Goal: Information Seeking & Learning: Understand process/instructions

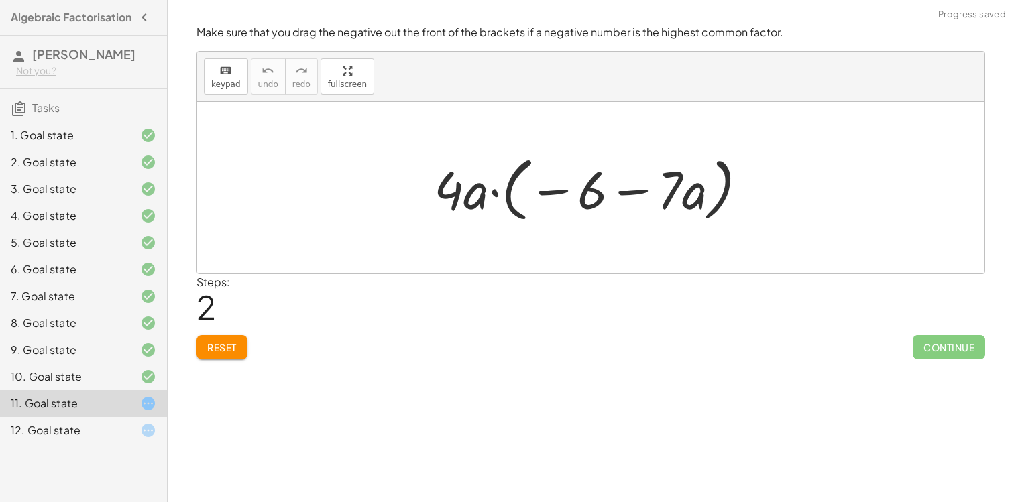
click at [111, 408] on div "11. Goal state" at bounding box center [65, 404] width 108 height 16
drag, startPoint x: 456, startPoint y: 197, endPoint x: 453, endPoint y: 212, distance: 15.8
click at [453, 212] on div at bounding box center [595, 188] width 337 height 77
drag, startPoint x: 468, startPoint y: 197, endPoint x: 696, endPoint y: 205, distance: 228.2
click at [696, 205] on div at bounding box center [595, 188] width 337 height 77
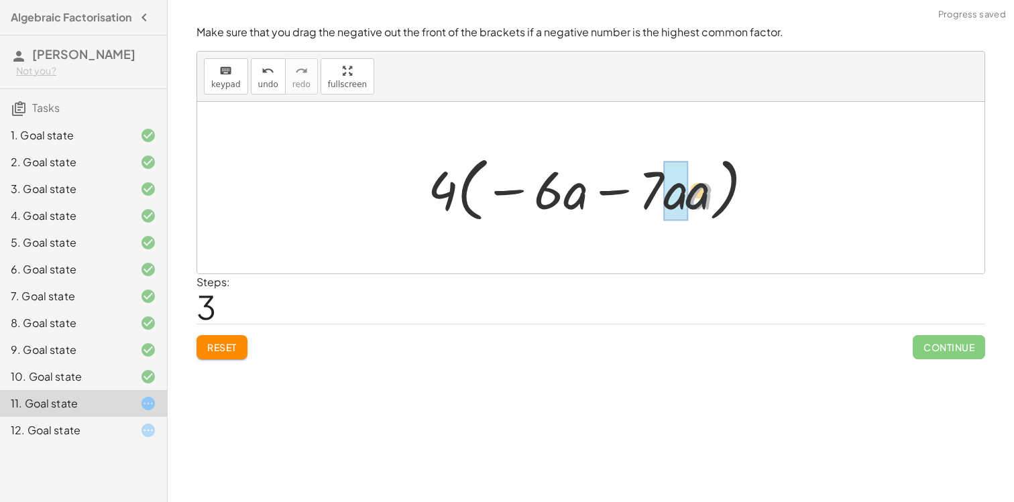
drag, startPoint x: 698, startPoint y: 190, endPoint x: 681, endPoint y: 193, distance: 16.2
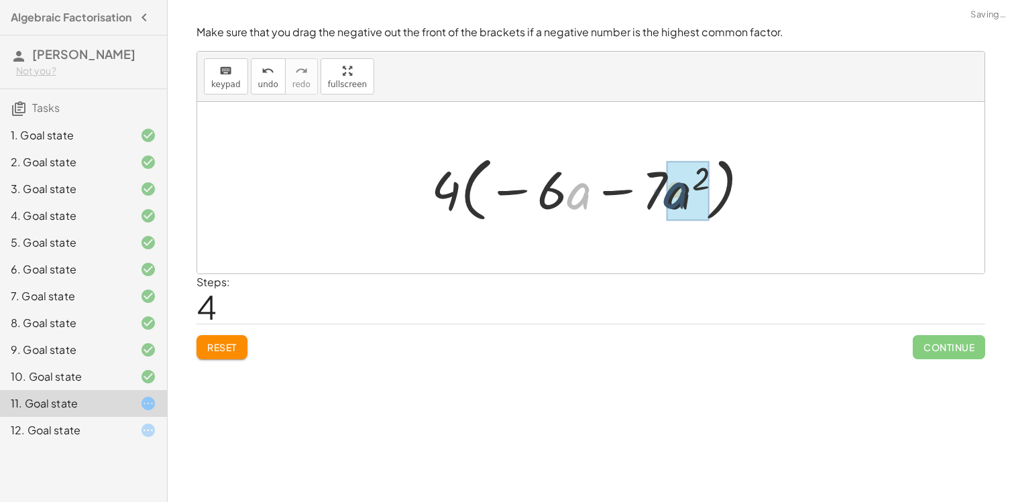
drag, startPoint x: 589, startPoint y: 199, endPoint x: 686, endPoint y: 199, distance: 97.3
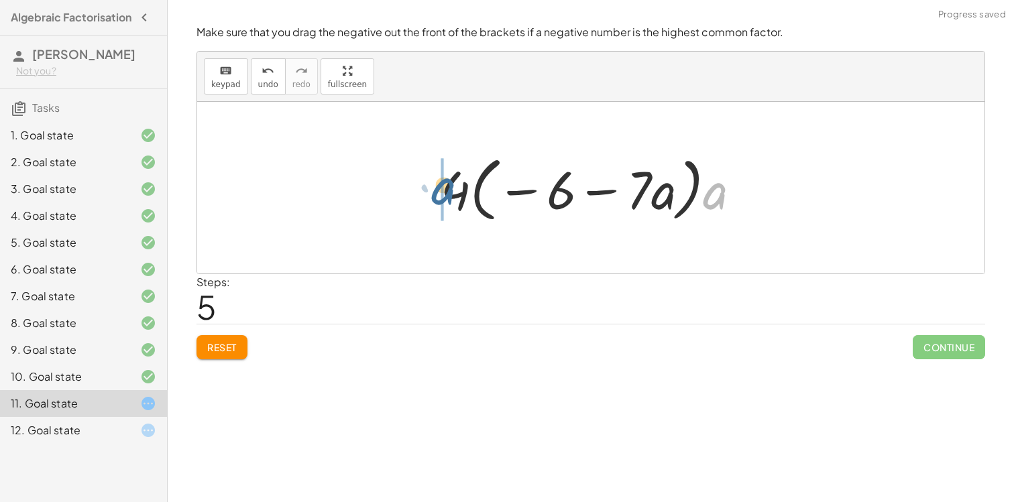
drag, startPoint x: 707, startPoint y: 199, endPoint x: 425, endPoint y: 193, distance: 281.8
click at [425, 193] on div "− · 24 · a − · 28 · a 2 − · 4 · 6 · a − · 4 · 7 · a 2 · 4 · ( − · 6 · a − · 7 ·…" at bounding box center [591, 188] width 341 height 84
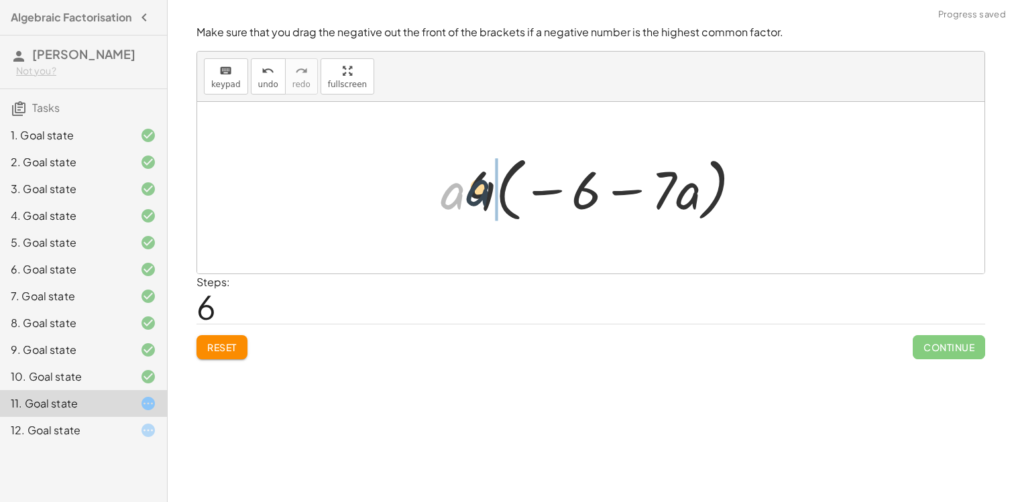
drag, startPoint x: 458, startPoint y: 208, endPoint x: 516, endPoint y: 201, distance: 58.1
click at [516, 201] on div at bounding box center [596, 188] width 325 height 77
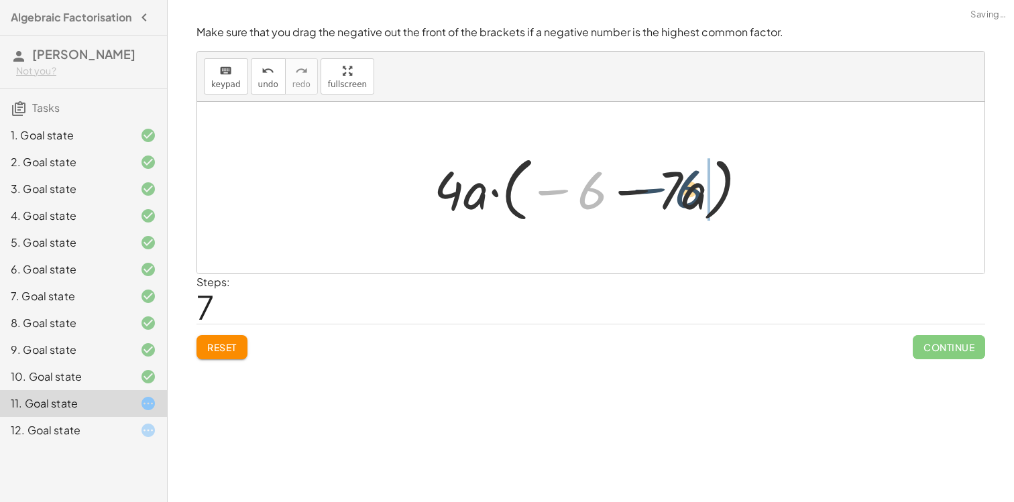
drag, startPoint x: 581, startPoint y: 196, endPoint x: 677, endPoint y: 194, distance: 95.9
click at [677, 194] on div at bounding box center [595, 188] width 337 height 77
drag, startPoint x: 618, startPoint y: 203, endPoint x: 563, endPoint y: 199, distance: 54.4
click at [563, 199] on div at bounding box center [595, 188] width 337 height 77
drag, startPoint x: 598, startPoint y: 203, endPoint x: 485, endPoint y: 208, distance: 113.5
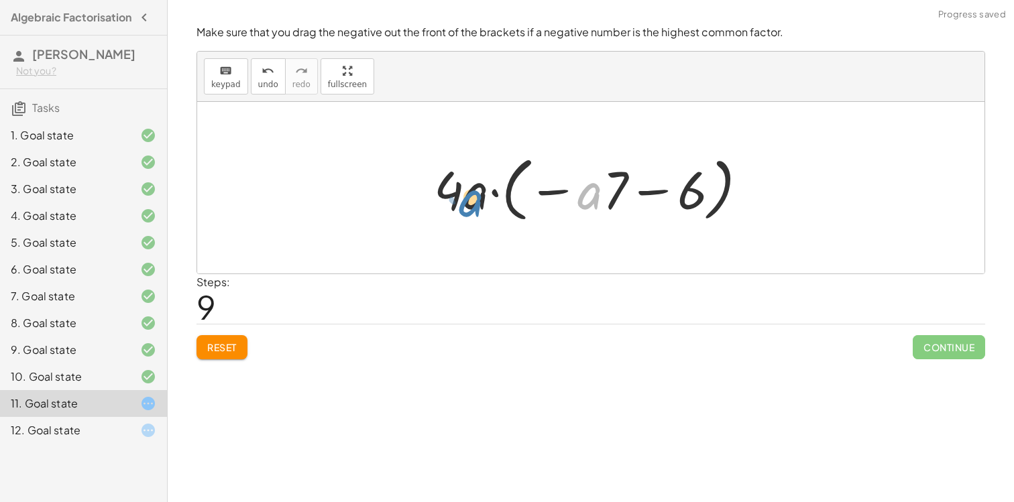
click at [485, 208] on div at bounding box center [595, 188] width 337 height 77
drag, startPoint x: 476, startPoint y: 203, endPoint x: 597, endPoint y: 201, distance: 121.4
click at [597, 201] on div at bounding box center [595, 188] width 337 height 77
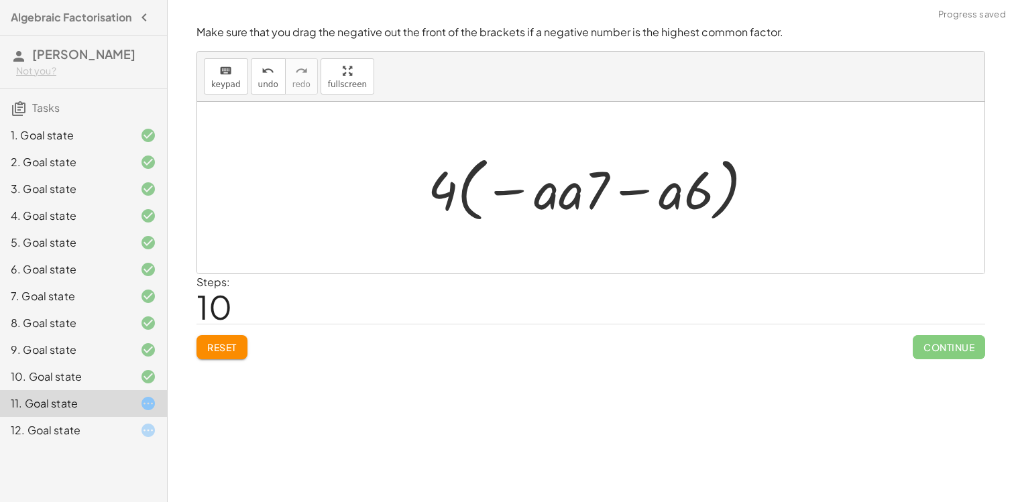
click at [690, 189] on div at bounding box center [595, 188] width 349 height 77
drag, startPoint x: 569, startPoint y: 193, endPoint x: 687, endPoint y: 194, distance: 117.4
click at [687, 194] on div at bounding box center [595, 188] width 349 height 77
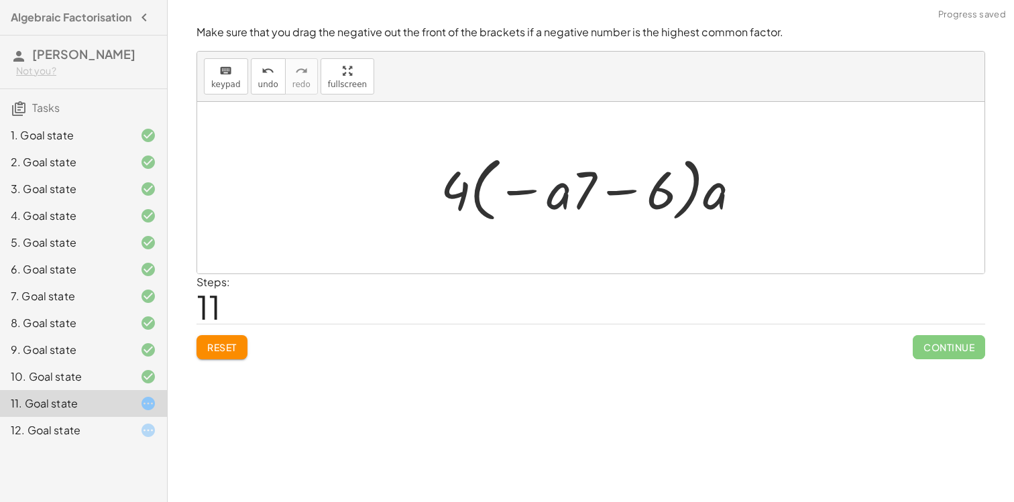
click at [557, 197] on div at bounding box center [596, 188] width 325 height 77
drag, startPoint x: 667, startPoint y: 197, endPoint x: 558, endPoint y: 192, distance: 108.8
click at [558, 192] on div at bounding box center [596, 188] width 325 height 77
drag, startPoint x: 546, startPoint y: 197, endPoint x: 449, endPoint y: 197, distance: 97.3
click at [449, 197] on div at bounding box center [596, 188] width 325 height 77
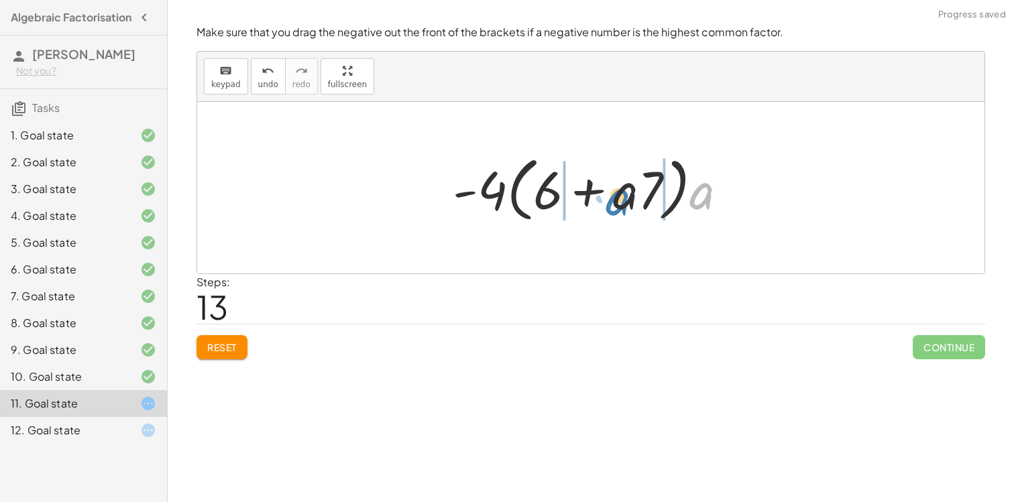
drag, startPoint x: 699, startPoint y: 207, endPoint x: 633, endPoint y: 205, distance: 65.7
click at [634, 205] on div at bounding box center [595, 188] width 299 height 77
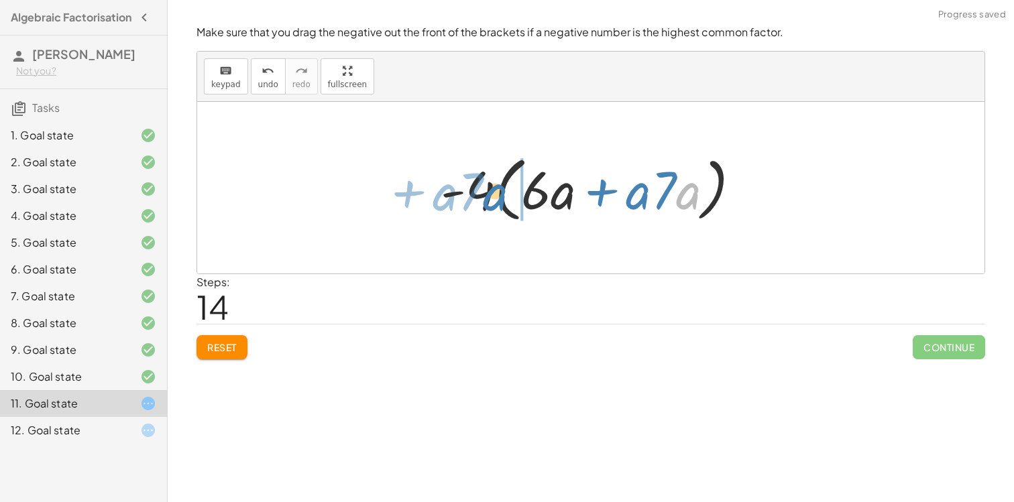
drag, startPoint x: 685, startPoint y: 201, endPoint x: 491, endPoint y: 203, distance: 193.9
click at [491, 203] on div at bounding box center [596, 188] width 325 height 77
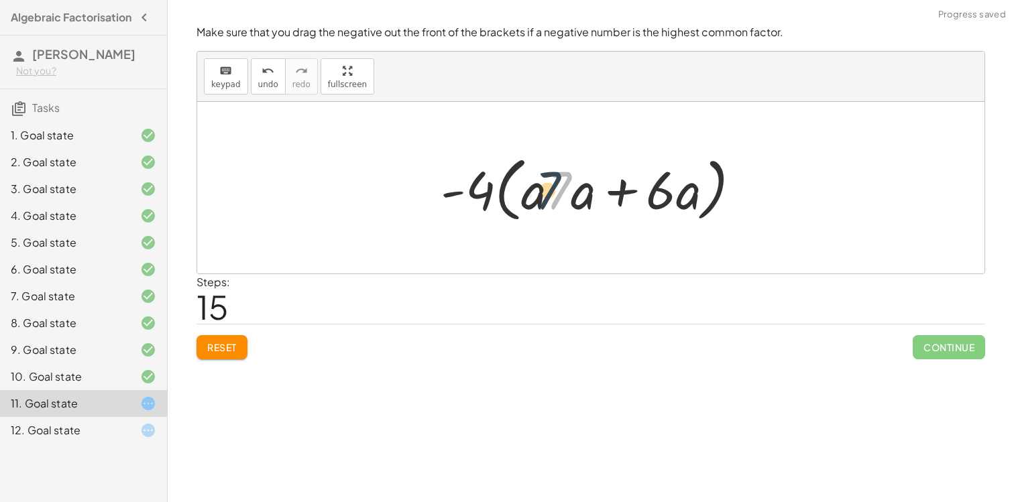
drag, startPoint x: 548, startPoint y: 201, endPoint x: 538, endPoint y: 201, distance: 10.1
click at [537, 201] on div at bounding box center [596, 188] width 325 height 77
drag, startPoint x: 533, startPoint y: 198, endPoint x: 472, endPoint y: 198, distance: 61.0
click at [472, 198] on div at bounding box center [596, 188] width 325 height 77
drag, startPoint x: 534, startPoint y: 203, endPoint x: 485, endPoint y: 203, distance: 49.0
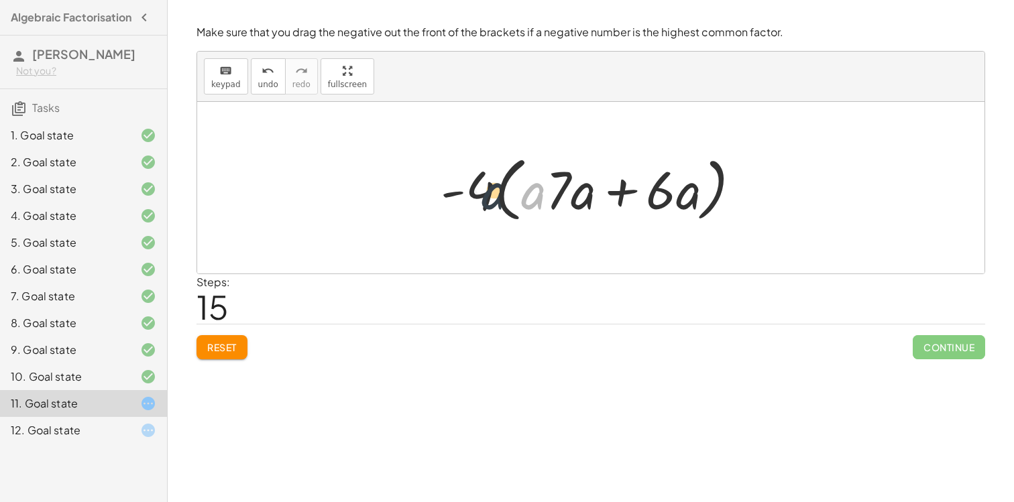
click at [485, 203] on div at bounding box center [596, 188] width 325 height 77
drag, startPoint x: 482, startPoint y: 201, endPoint x: 268, endPoint y: 213, distance: 214.9
click at [268, 213] on div "− · 24 · a − · 28 · a 2 − · 4 · 6 · a − · 4 · 7 · a 2 · 4 · ( − · 6 · a − · 7 ·…" at bounding box center [590, 188] width 787 height 172
drag, startPoint x: 580, startPoint y: 205, endPoint x: 476, endPoint y: 205, distance: 104.0
click at [477, 205] on div at bounding box center [596, 188] width 325 height 77
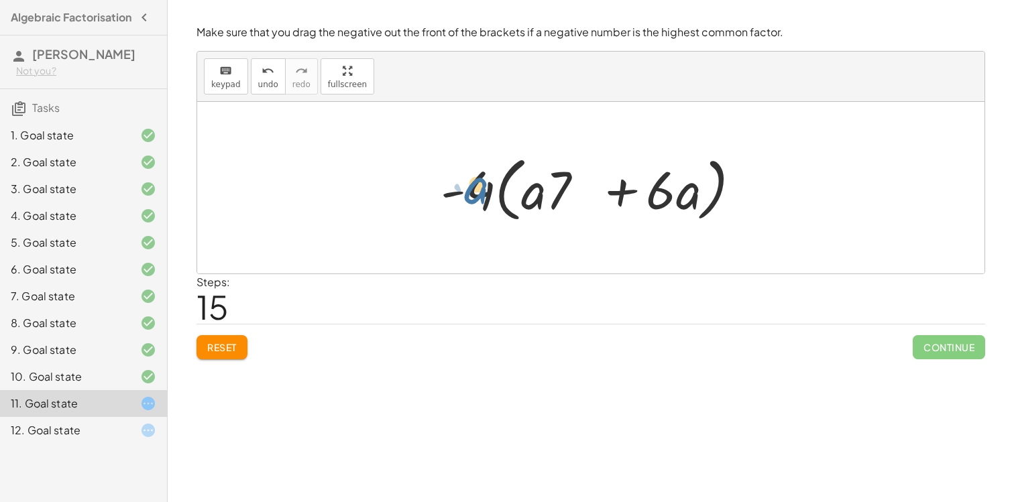
drag, startPoint x: 590, startPoint y: 208, endPoint x: 482, endPoint y: 202, distance: 107.5
click at [482, 202] on div at bounding box center [596, 188] width 325 height 77
drag, startPoint x: 587, startPoint y: 198, endPoint x: 719, endPoint y: 203, distance: 132.2
click at [718, 203] on div at bounding box center [596, 188] width 325 height 77
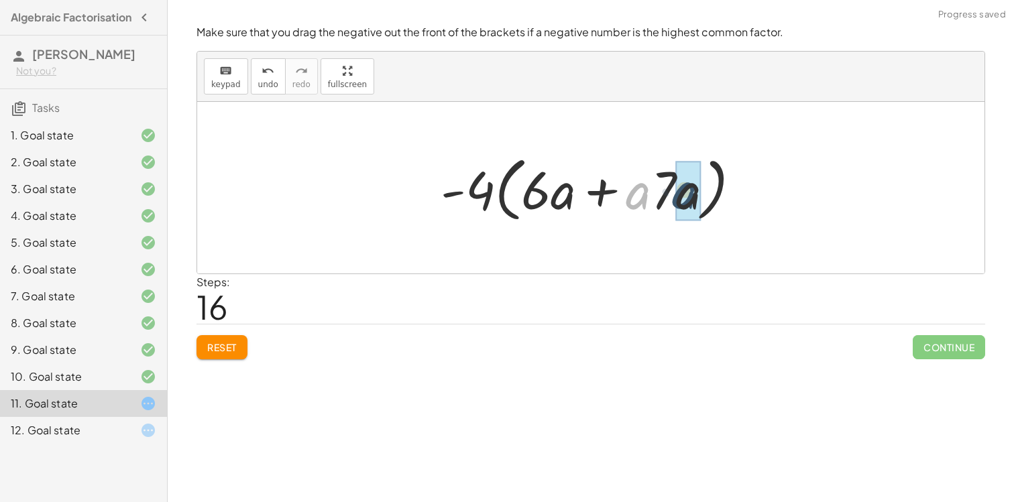
drag, startPoint x: 642, startPoint y: 194, endPoint x: 689, endPoint y: 193, distance: 47.0
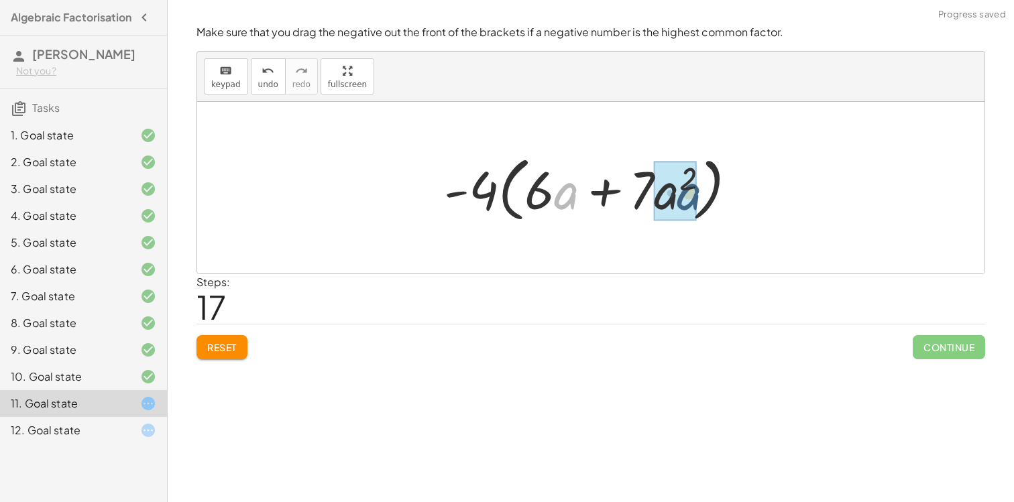
drag, startPoint x: 566, startPoint y: 197, endPoint x: 693, endPoint y: 198, distance: 126.8
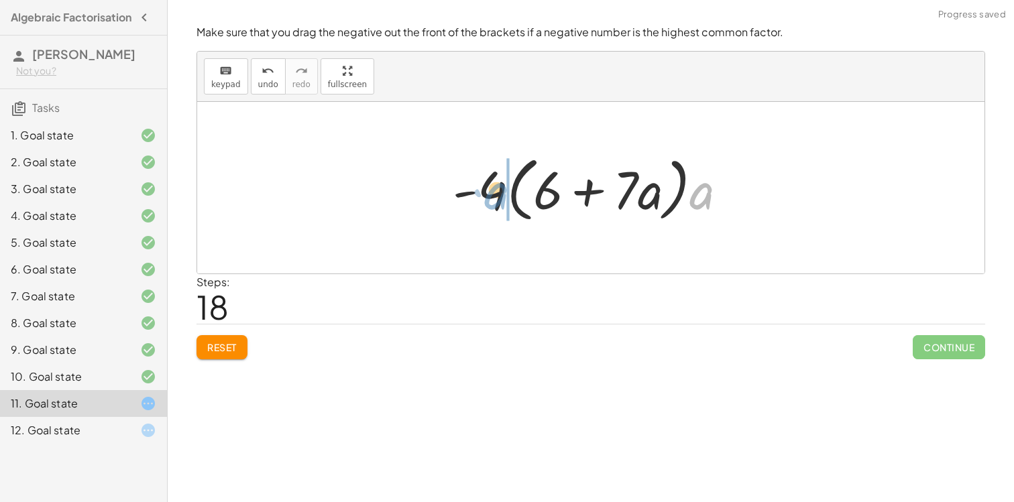
drag, startPoint x: 704, startPoint y: 201, endPoint x: 496, endPoint y: 200, distance: 207.3
click at [497, 201] on div at bounding box center [595, 188] width 299 height 77
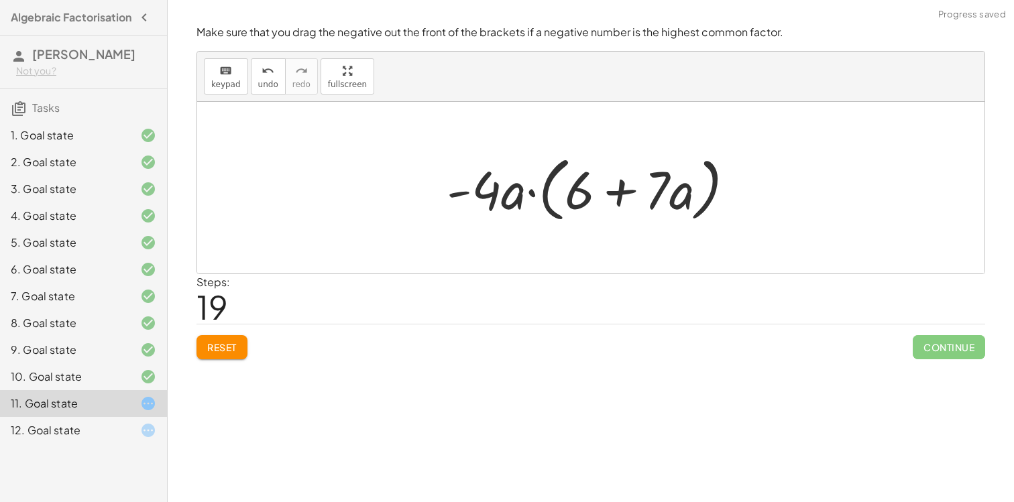
click at [664, 190] on div at bounding box center [596, 188] width 312 height 77
drag, startPoint x: 465, startPoint y: 201, endPoint x: 662, endPoint y: 205, distance: 197.2
click at [662, 205] on div at bounding box center [596, 188] width 312 height 77
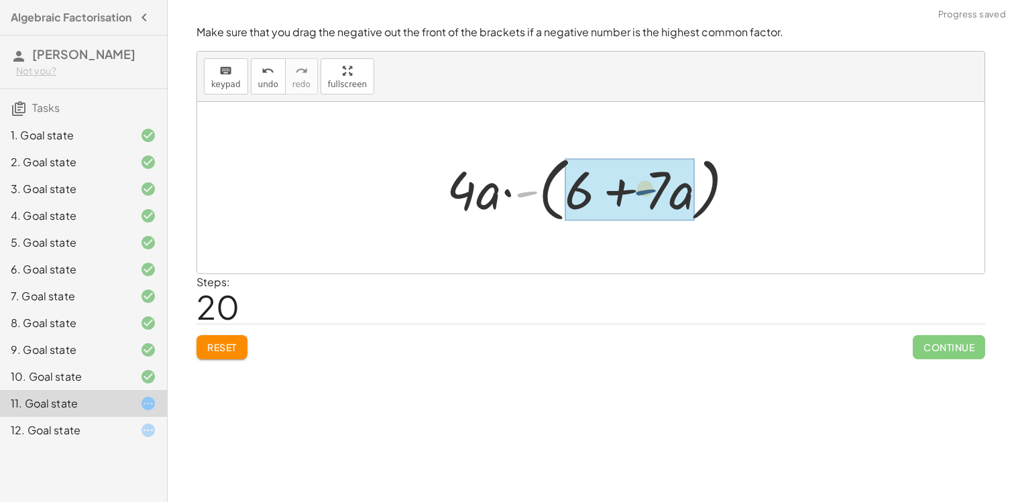
drag, startPoint x: 523, startPoint y: 197, endPoint x: 645, endPoint y: 188, distance: 121.7
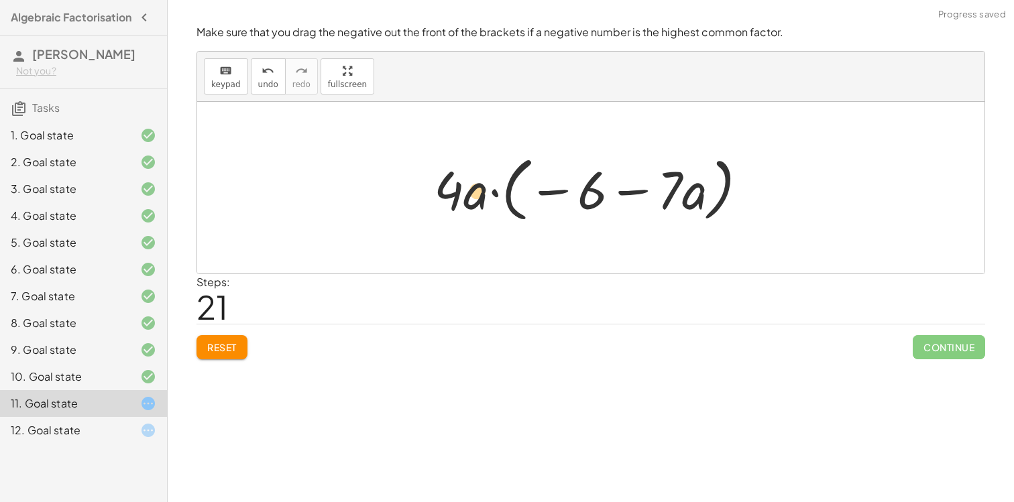
drag, startPoint x: 698, startPoint y: 193, endPoint x: 480, endPoint y: 193, distance: 218.7
click at [480, 193] on div at bounding box center [595, 188] width 337 height 77
drag, startPoint x: 481, startPoint y: 198, endPoint x: 588, endPoint y: 188, distance: 107.7
click at [588, 188] on div at bounding box center [595, 188] width 337 height 77
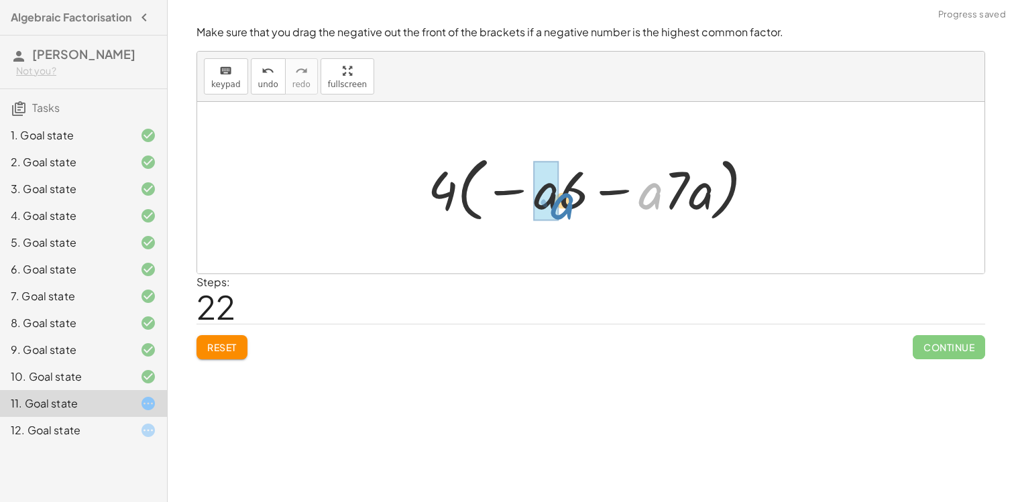
drag, startPoint x: 649, startPoint y: 196, endPoint x: 545, endPoint y: 203, distance: 104.2
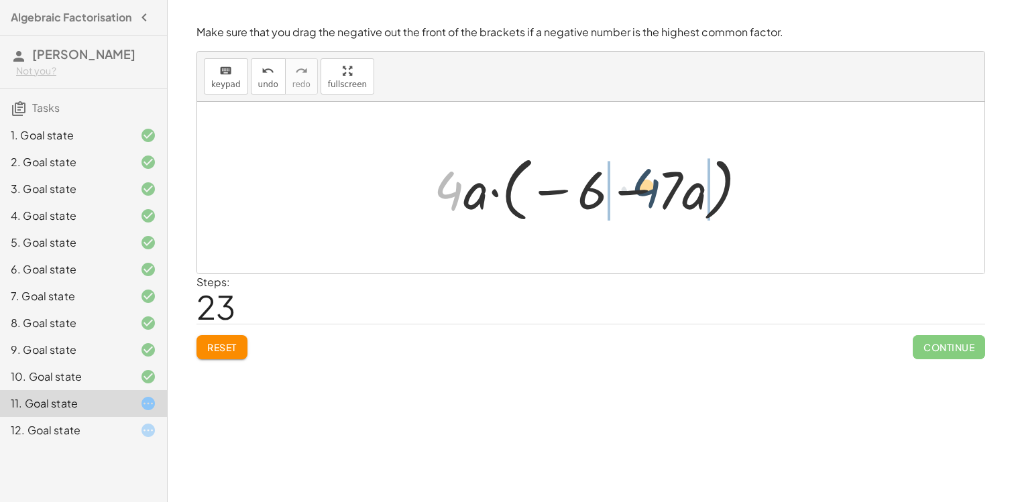
drag, startPoint x: 438, startPoint y: 188, endPoint x: 629, endPoint y: 188, distance: 191.2
click at [629, 188] on div at bounding box center [595, 188] width 337 height 77
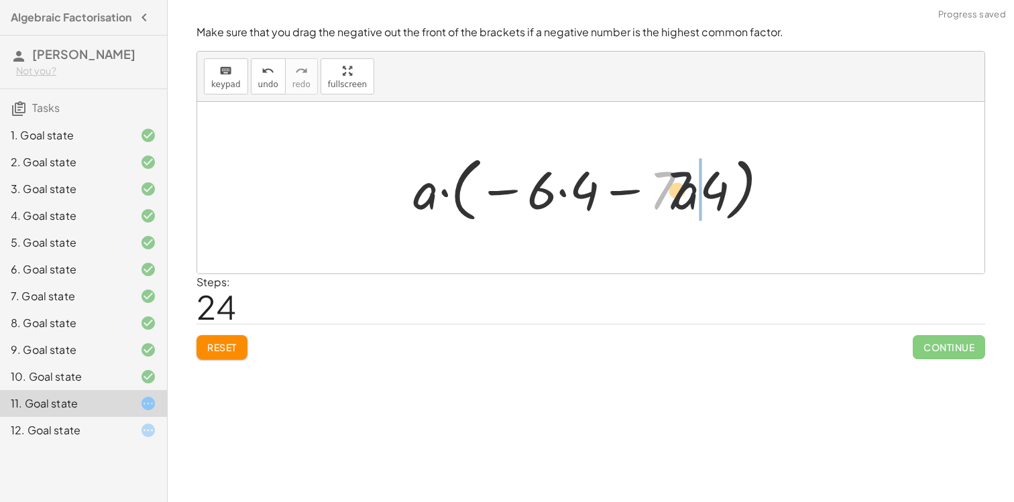
drag, startPoint x: 651, startPoint y: 193, endPoint x: 710, endPoint y: 193, distance: 59.0
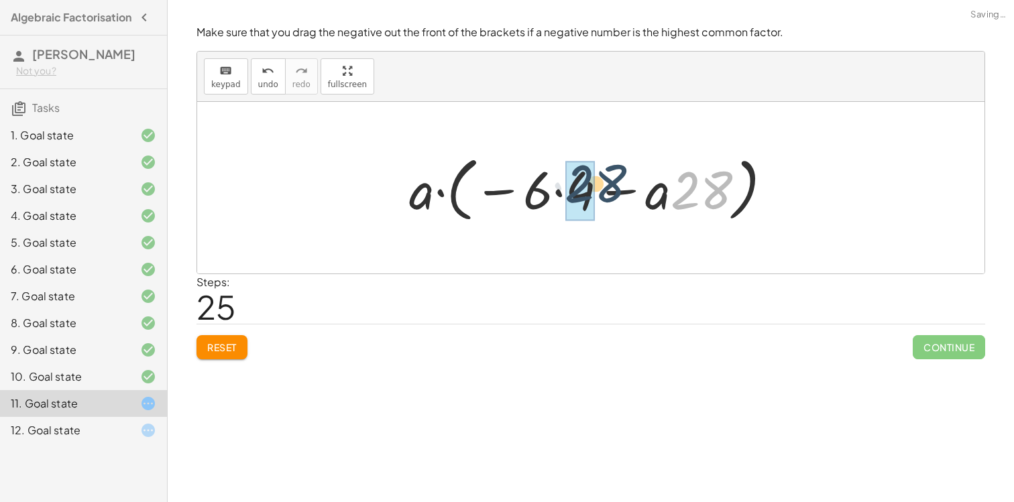
drag, startPoint x: 707, startPoint y: 197, endPoint x: 586, endPoint y: 191, distance: 120.9
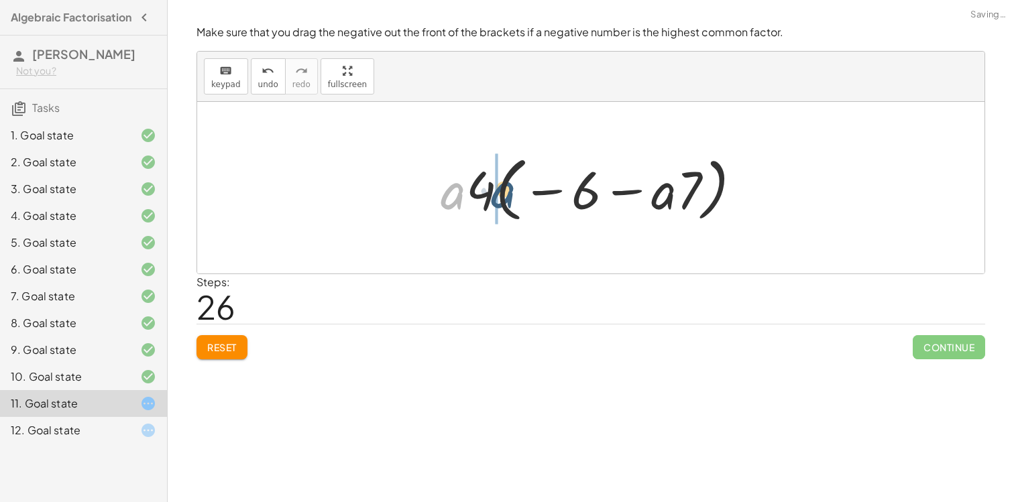
drag, startPoint x: 441, startPoint y: 204, endPoint x: 494, endPoint y: 201, distance: 53.7
click at [494, 201] on div at bounding box center [596, 188] width 325 height 77
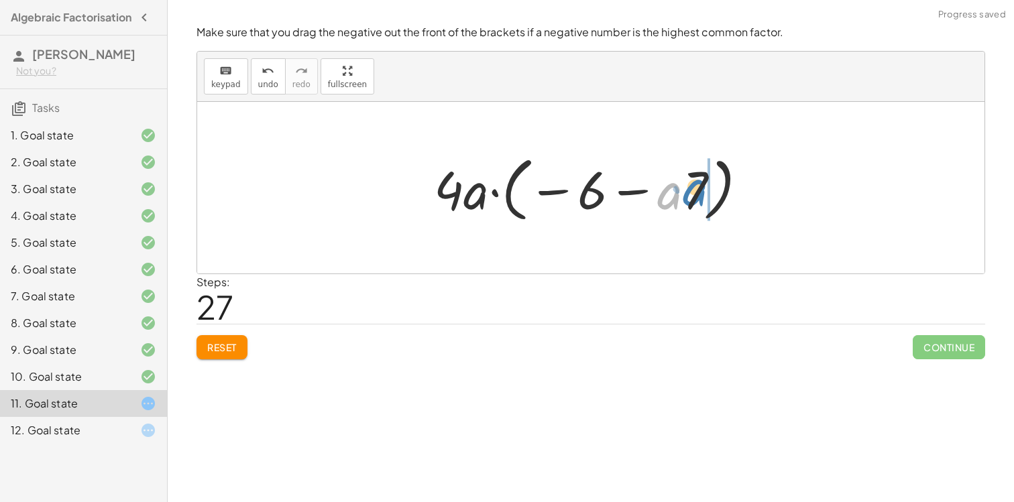
drag, startPoint x: 667, startPoint y: 196, endPoint x: 724, endPoint y: 193, distance: 56.4
click at [725, 193] on div at bounding box center [595, 188] width 337 height 77
drag, startPoint x: 694, startPoint y: 203, endPoint x: 610, endPoint y: 208, distance: 84.0
click at [610, 208] on div at bounding box center [595, 188] width 337 height 77
drag, startPoint x: 689, startPoint y: 205, endPoint x: 594, endPoint y: 205, distance: 95.2
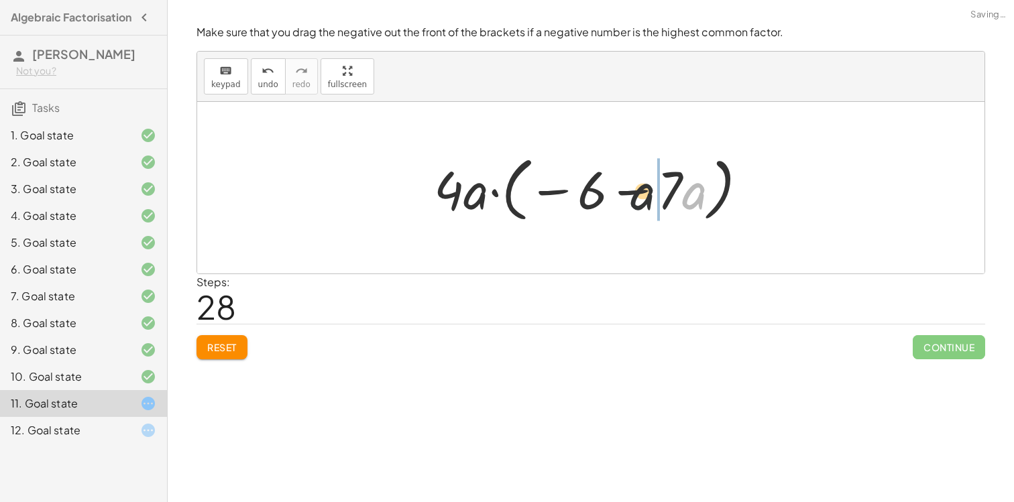
click at [594, 206] on div at bounding box center [595, 188] width 337 height 77
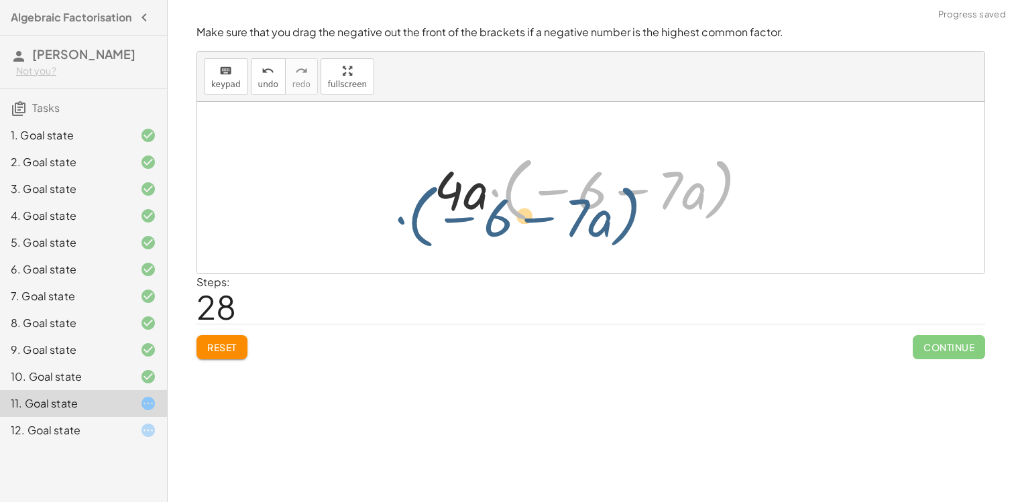
drag, startPoint x: 722, startPoint y: 195, endPoint x: 647, endPoint y: 197, distance: 75.2
click at [648, 197] on div at bounding box center [595, 188] width 337 height 77
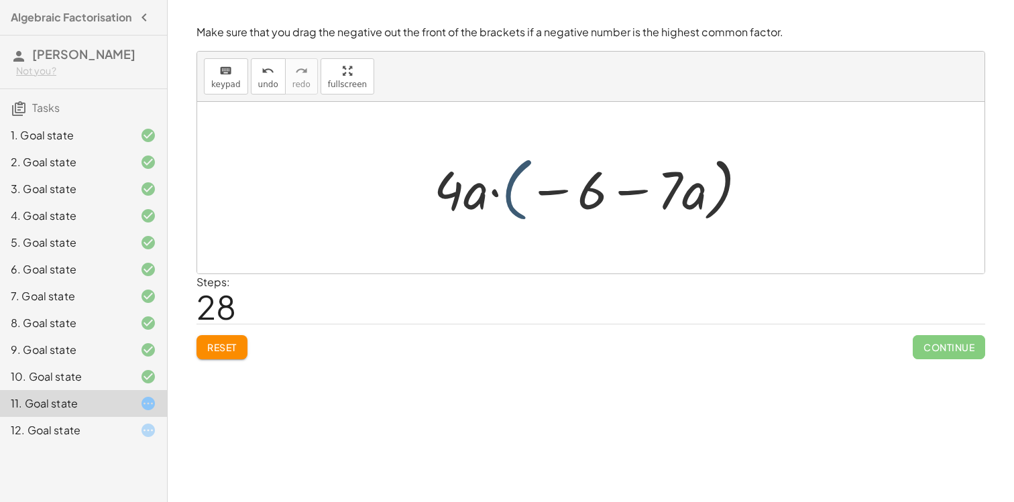
drag, startPoint x: 518, startPoint y: 197, endPoint x: 495, endPoint y: 197, distance: 22.8
click at [497, 197] on div at bounding box center [595, 188] width 337 height 77
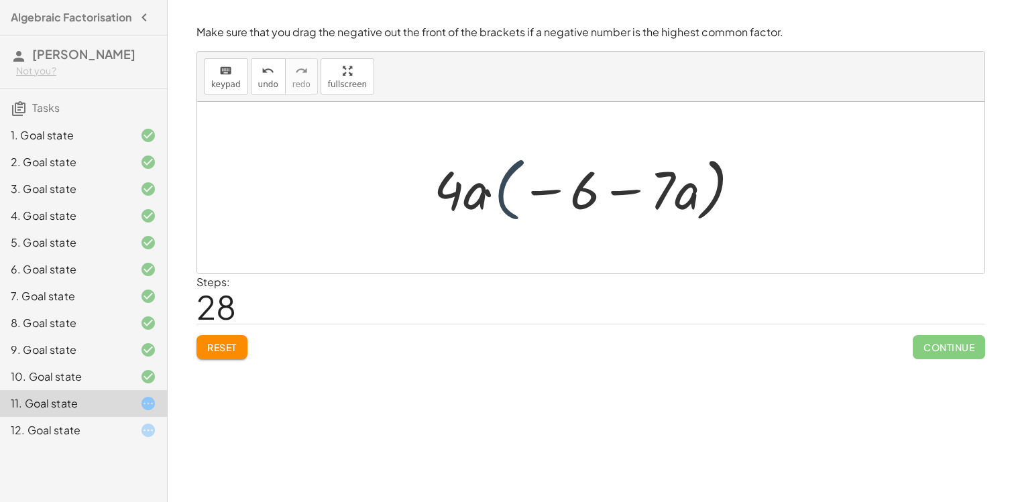
click at [539, 197] on div at bounding box center [595, 188] width 337 height 77
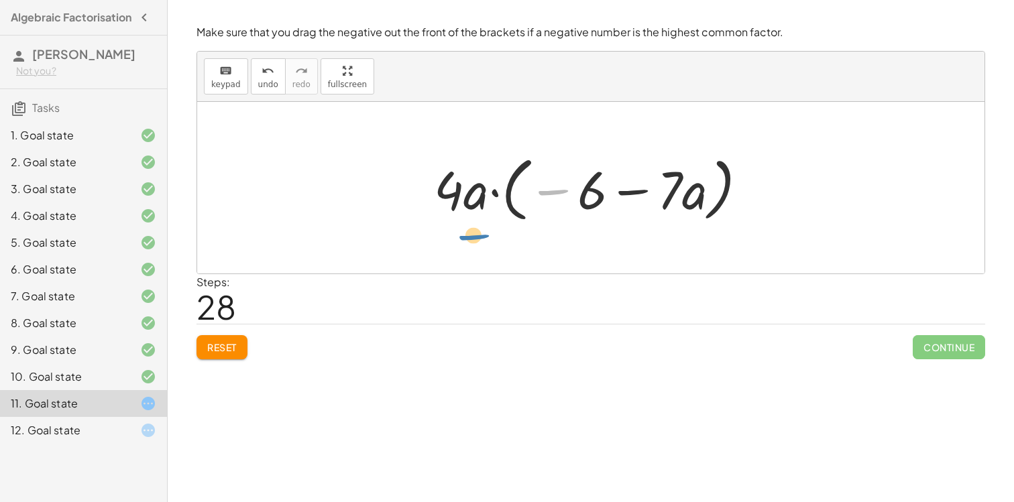
drag, startPoint x: 544, startPoint y: 190, endPoint x: 424, endPoint y: 203, distance: 120.8
click at [424, 207] on div "− · 24 · a − · 28 · a 2 − · 4 · 6 · a − · 4 · 7 · a 2 · 4 · ( − · 6 · a − · 7 ·…" at bounding box center [591, 188] width 354 height 84
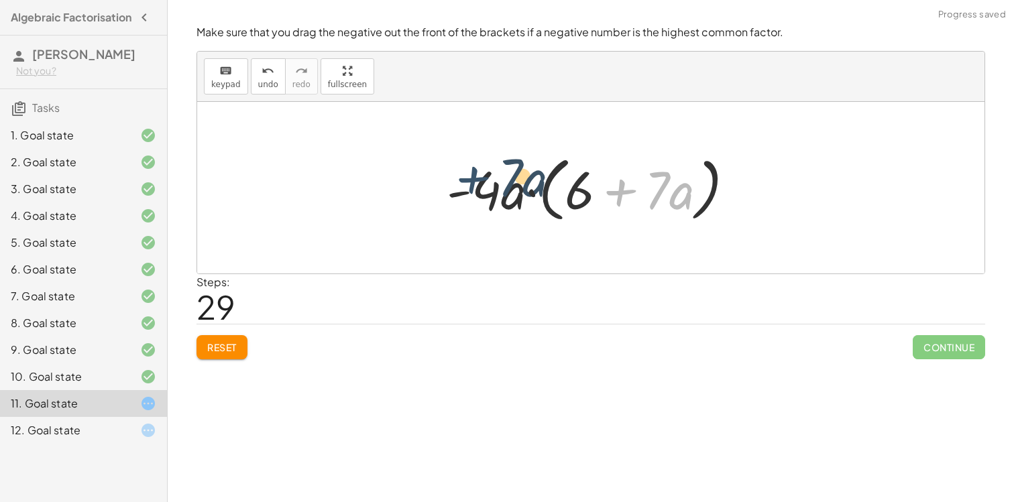
drag, startPoint x: 621, startPoint y: 192, endPoint x: 463, endPoint y: 175, distance: 158.5
click at [465, 175] on div at bounding box center [596, 188] width 312 height 77
drag, startPoint x: 670, startPoint y: 180, endPoint x: 523, endPoint y: 178, distance: 147.6
click at [523, 180] on div at bounding box center [596, 188] width 312 height 77
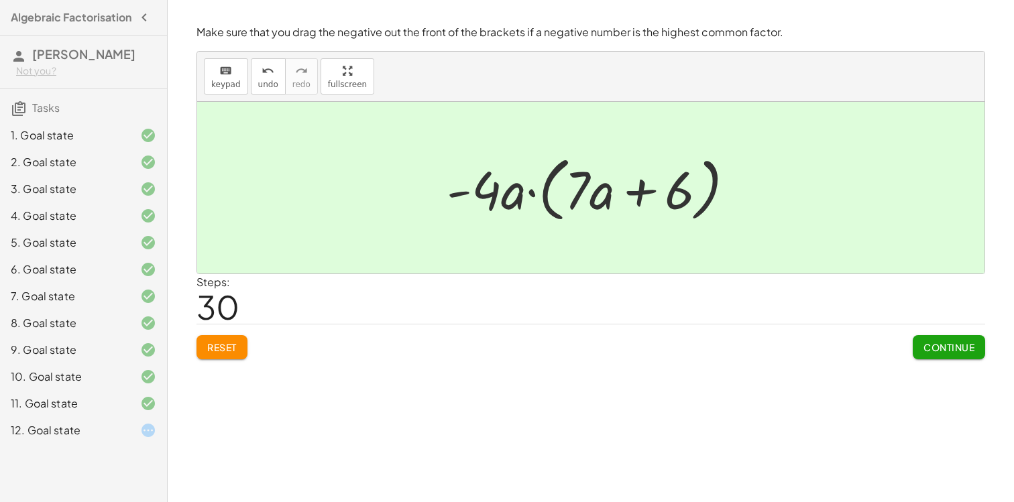
click at [218, 354] on button "Reset" at bounding box center [222, 347] width 51 height 24
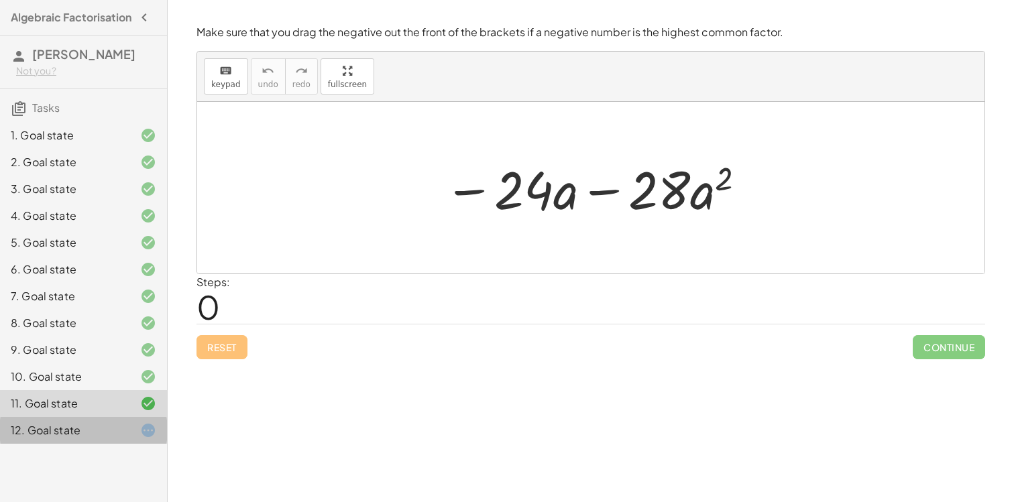
click at [135, 439] on div at bounding box center [138, 431] width 38 height 16
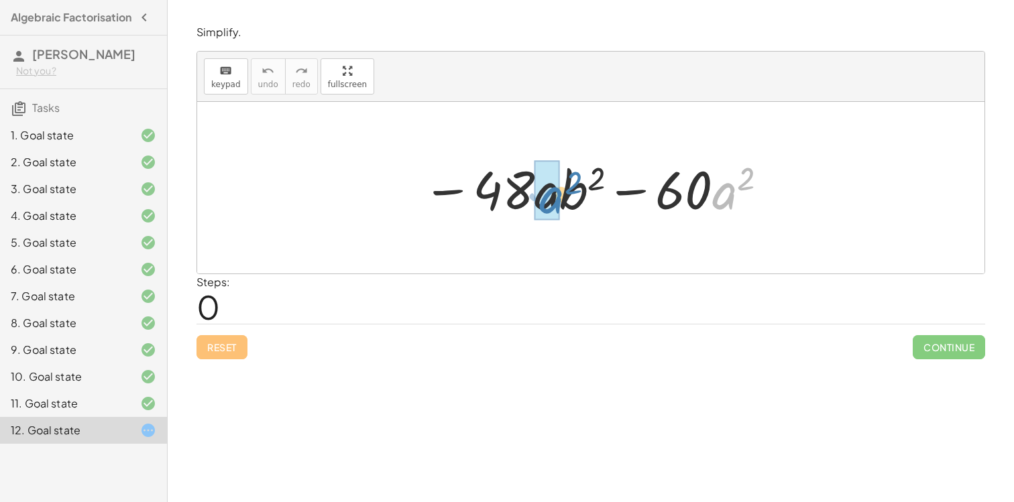
drag, startPoint x: 732, startPoint y: 203, endPoint x: 552, endPoint y: 205, distance: 180.4
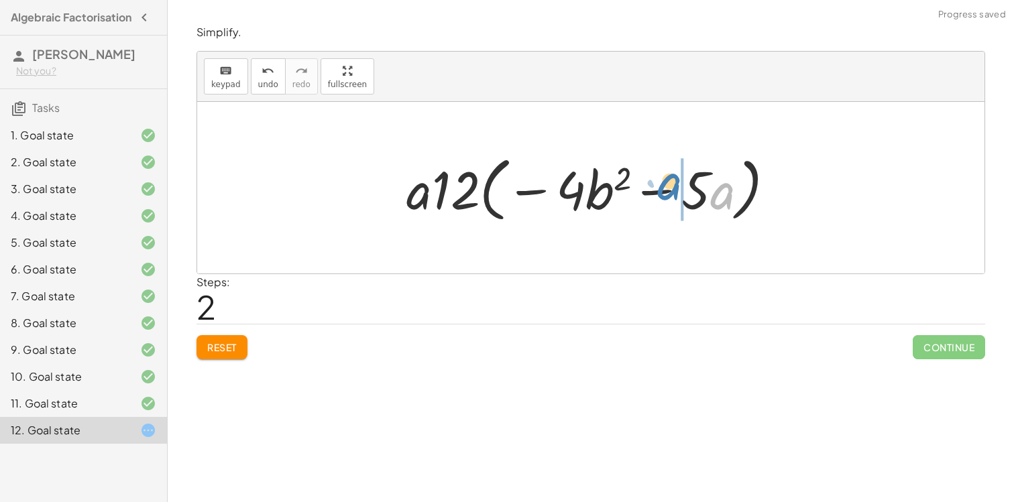
drag, startPoint x: 722, startPoint y: 201, endPoint x: 709, endPoint y: 195, distance: 14.4
click at [707, 195] on div at bounding box center [596, 188] width 393 height 77
drag, startPoint x: 431, startPoint y: 205, endPoint x: 498, endPoint y: 201, distance: 67.9
click at [498, 201] on div at bounding box center [596, 188] width 393 height 77
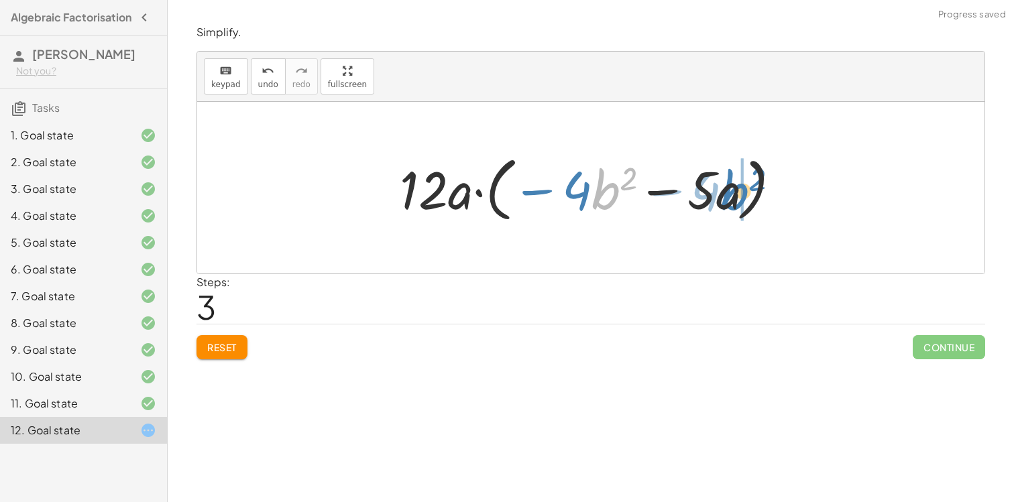
drag, startPoint x: 607, startPoint y: 197, endPoint x: 739, endPoint y: 199, distance: 132.2
click at [739, 199] on div at bounding box center [595, 188] width 405 height 77
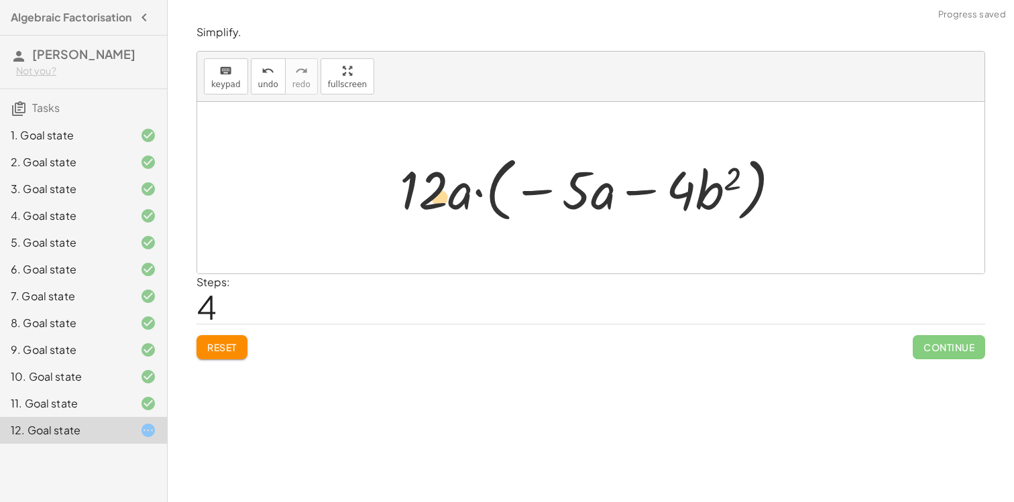
drag, startPoint x: 530, startPoint y: 185, endPoint x: 384, endPoint y: 187, distance: 146.2
click at [384, 187] on div "− · 48 · a · b 2 − · 60 · a 2 − · 48 · a · b 2 − · 60 · a · a · a · ( − · 48 · …" at bounding box center [591, 188] width 422 height 84
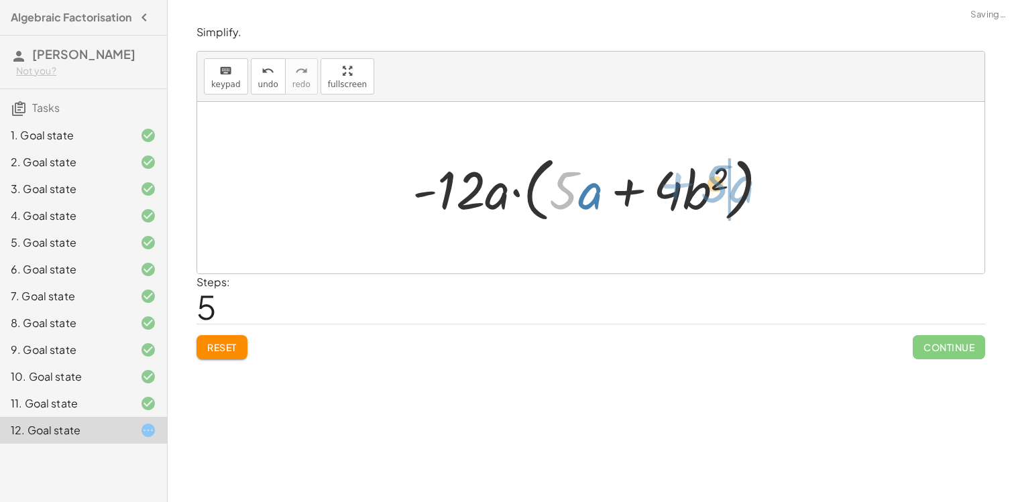
drag, startPoint x: 570, startPoint y: 197, endPoint x: 722, endPoint y: 190, distance: 152.4
click at [722, 190] on div at bounding box center [596, 188] width 380 height 77
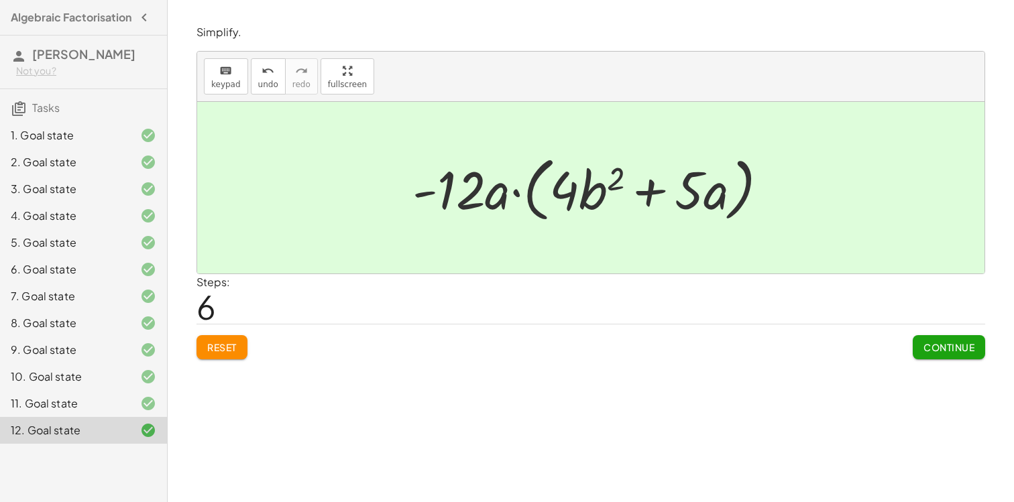
click at [931, 358] on button "Continue" at bounding box center [949, 347] width 72 height 24
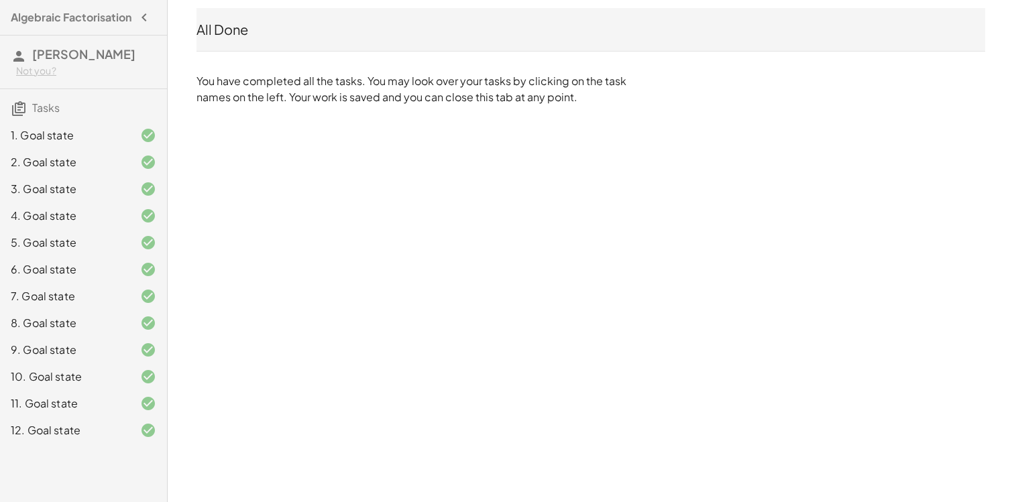
click at [75, 144] on div "1. Goal state" at bounding box center [65, 135] width 108 height 16
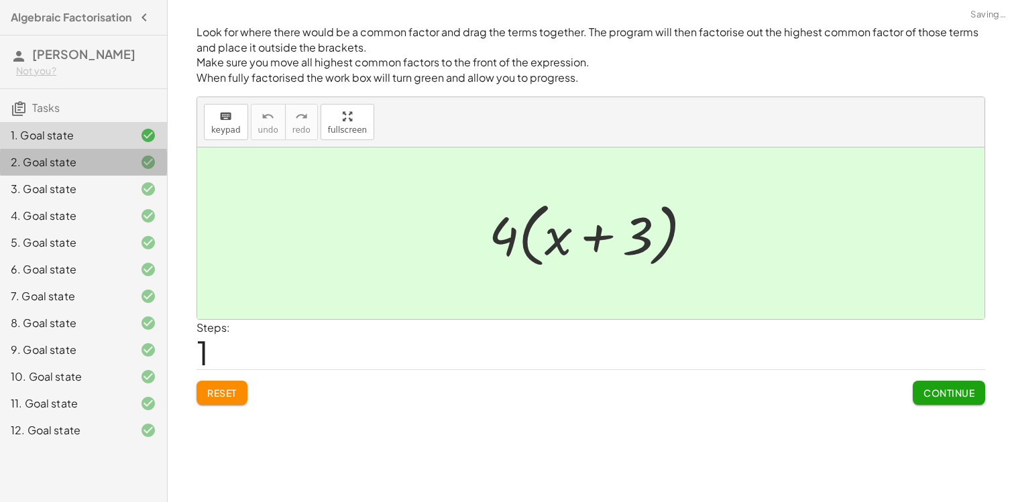
click at [79, 170] on div "2. Goal state" at bounding box center [65, 162] width 108 height 16
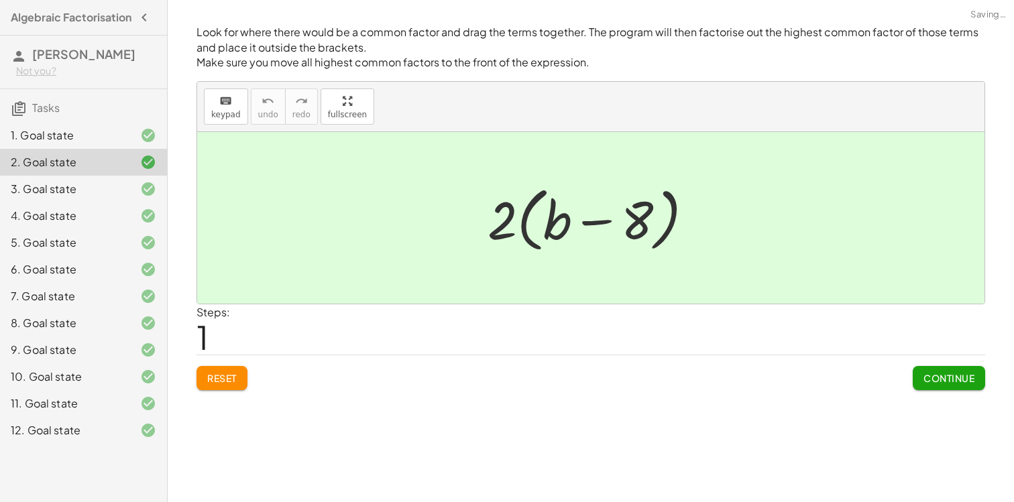
click at [76, 195] on div "3. Goal state" at bounding box center [65, 189] width 108 height 16
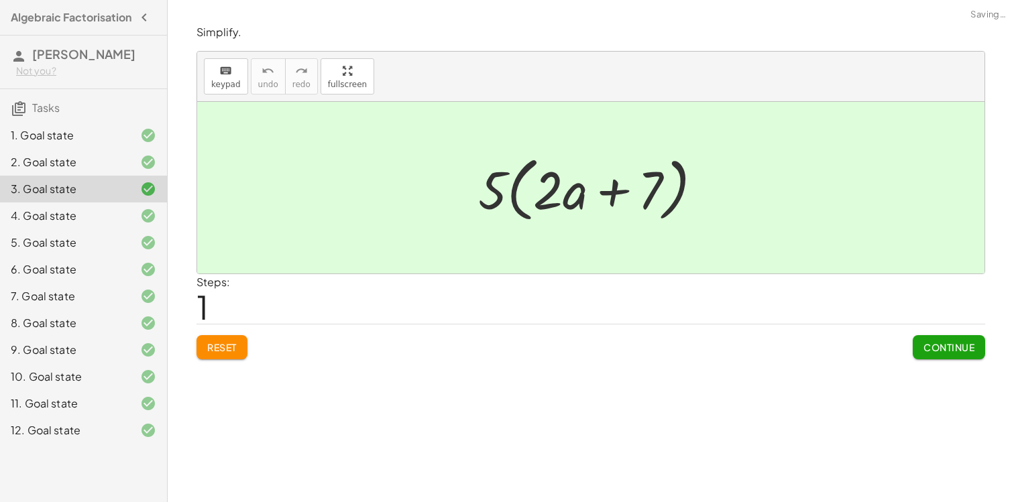
click at [76, 224] on div "4. Goal state" at bounding box center [65, 216] width 108 height 16
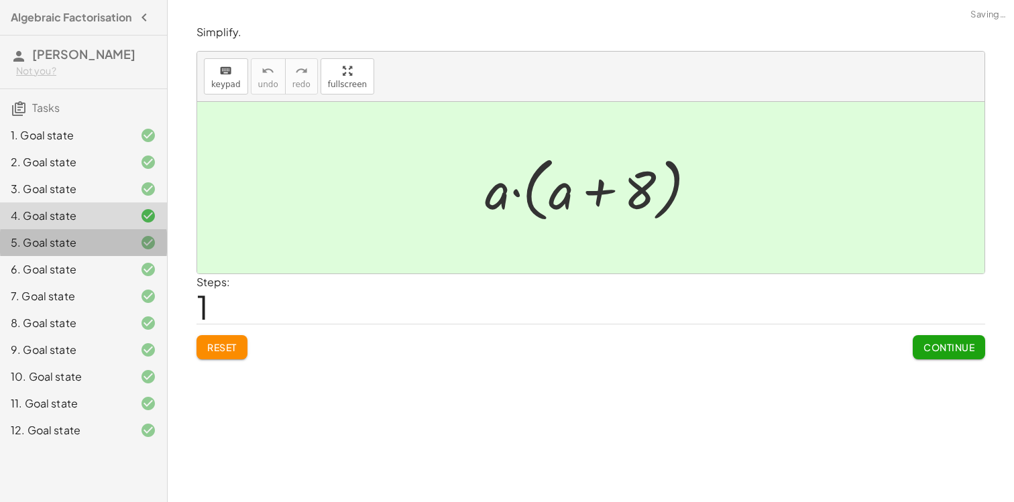
click at [71, 250] on div "5. Goal state" at bounding box center [65, 243] width 108 height 16
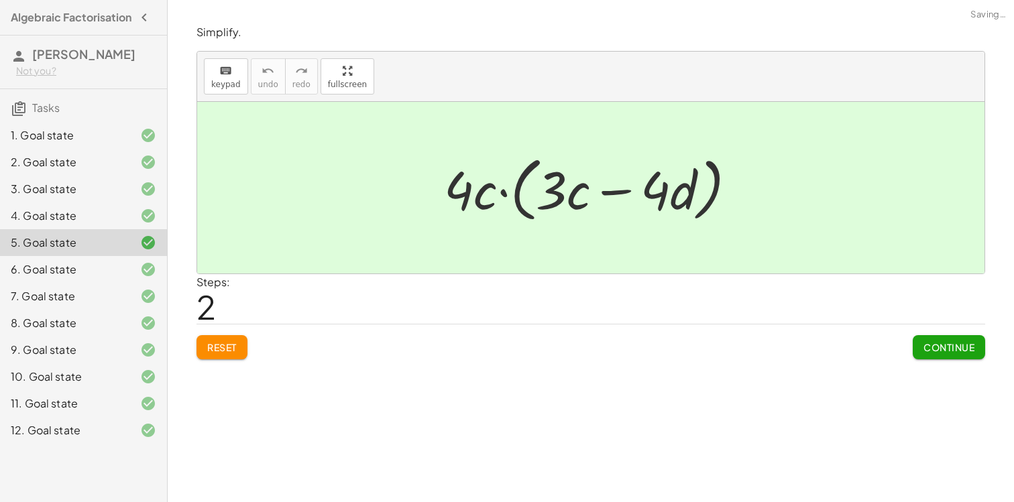
click at [67, 310] on div "6. Goal state" at bounding box center [83, 323] width 167 height 27
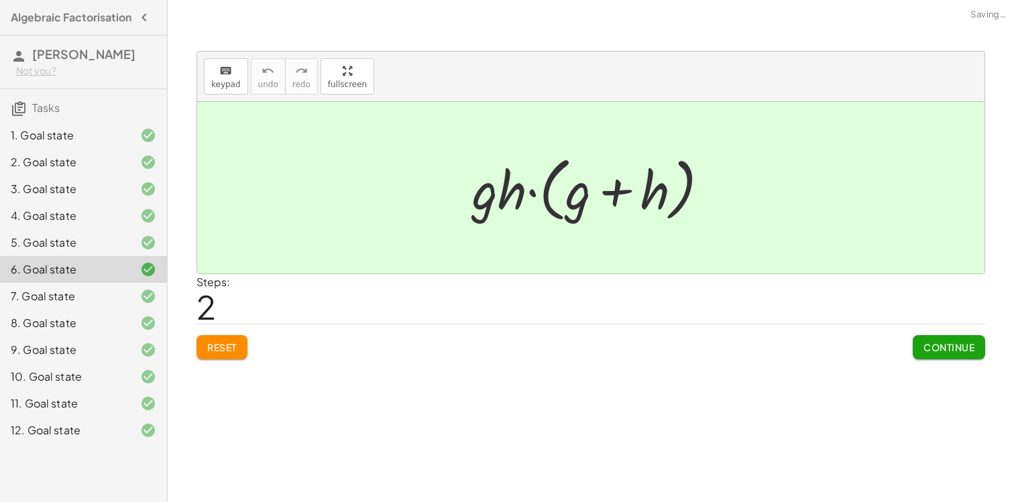
click at [68, 298] on div "7. Goal state" at bounding box center [65, 296] width 108 height 16
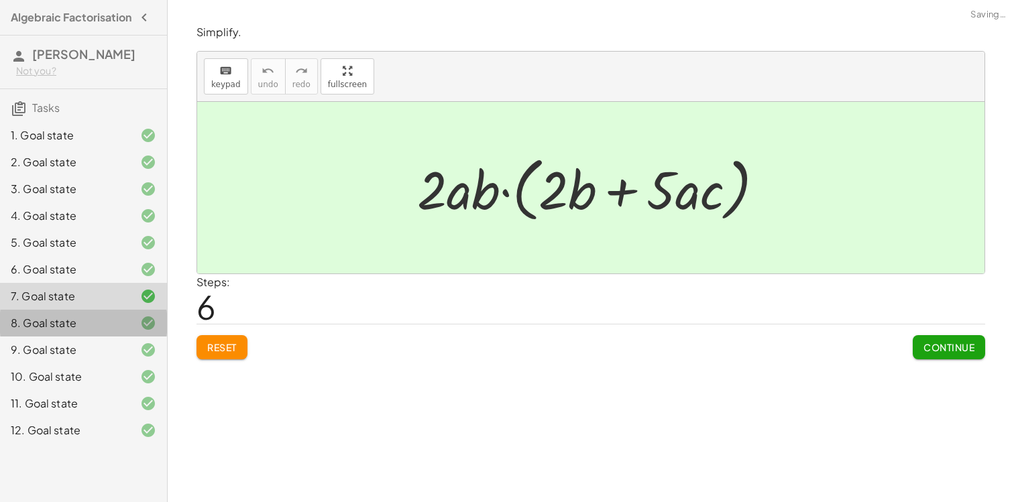
click at [67, 364] on div "8. Goal state" at bounding box center [83, 377] width 167 height 27
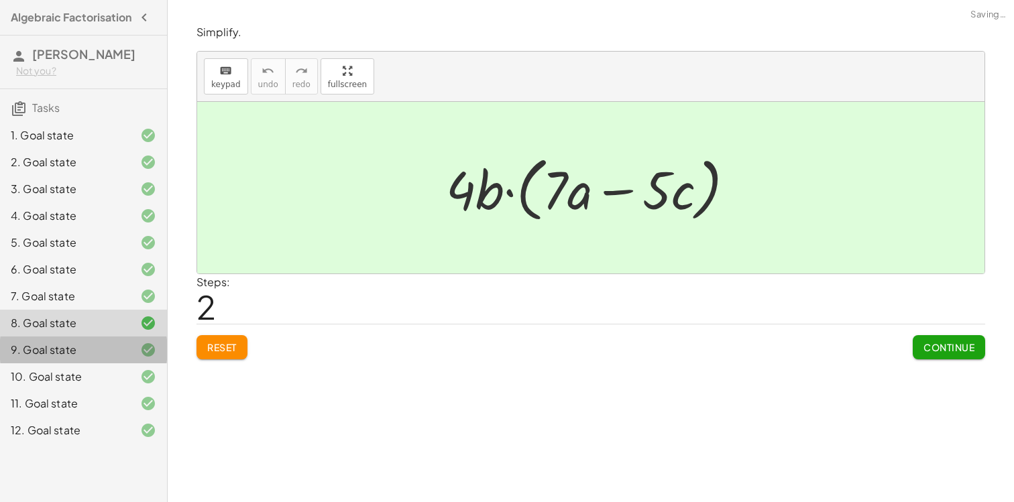
click at [64, 390] on div "9. Goal state" at bounding box center [83, 403] width 167 height 27
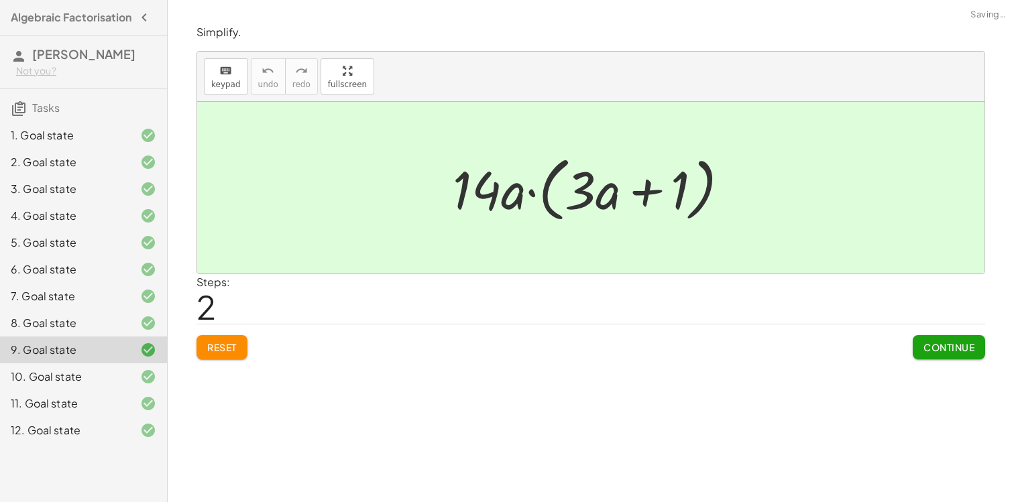
click at [58, 364] on div "9. Goal state" at bounding box center [83, 350] width 167 height 27
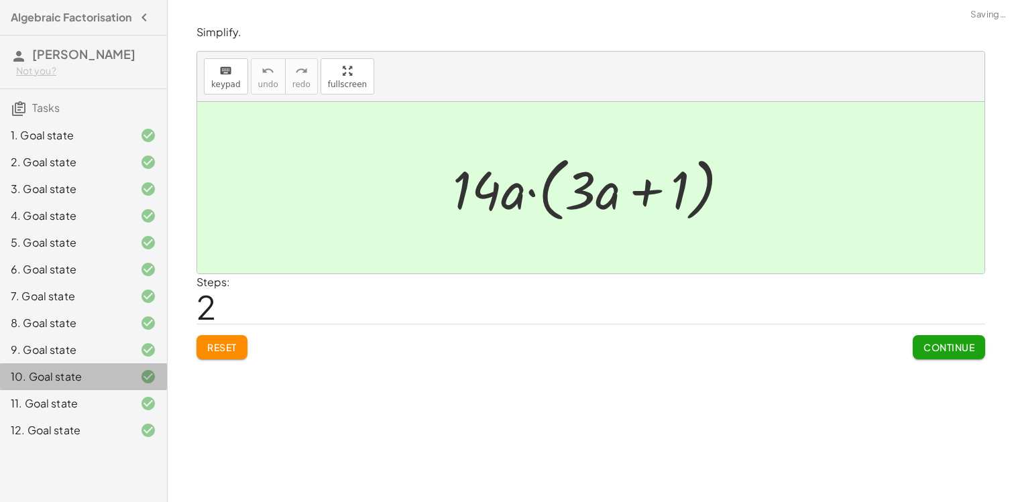
click at [57, 385] on div "10. Goal state" at bounding box center [65, 377] width 108 height 16
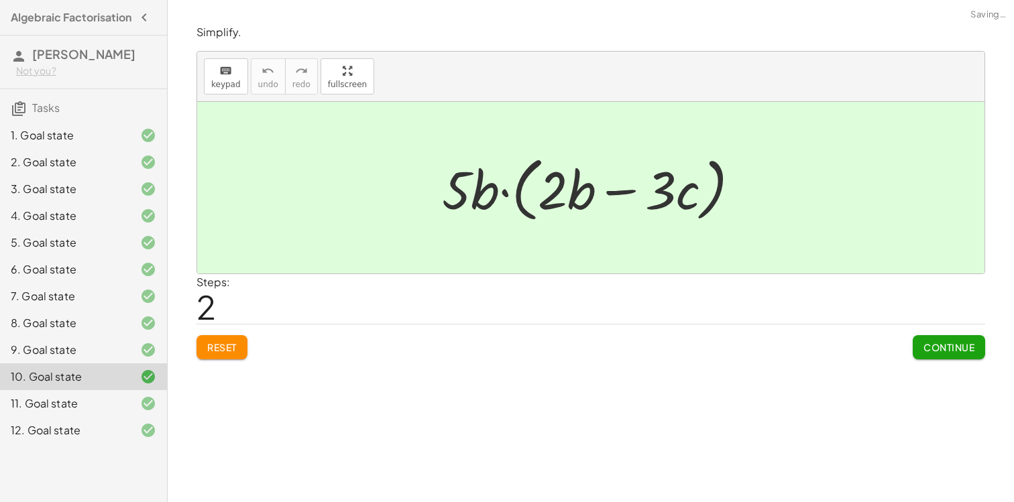
click at [57, 405] on div "11. Goal state" at bounding box center [65, 404] width 108 height 16
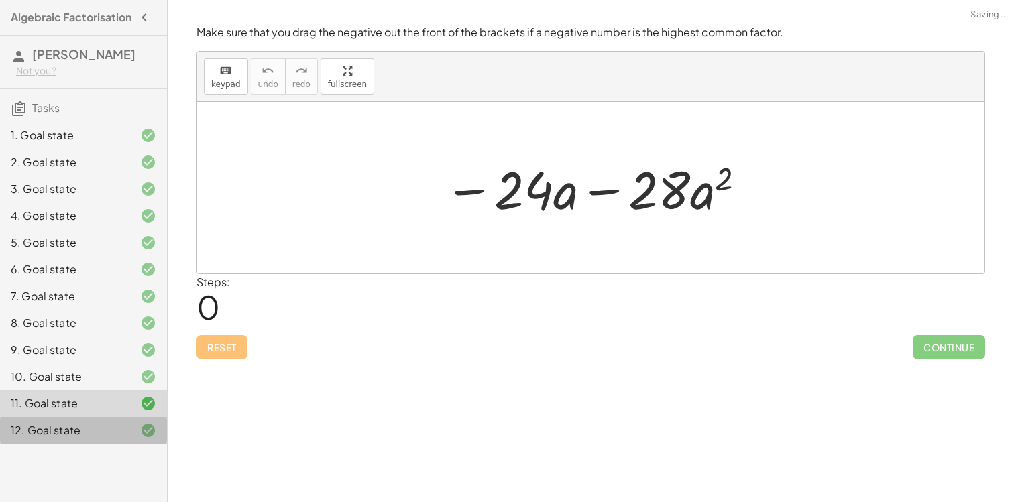
click at [56, 431] on div "12. Goal state" at bounding box center [65, 431] width 108 height 16
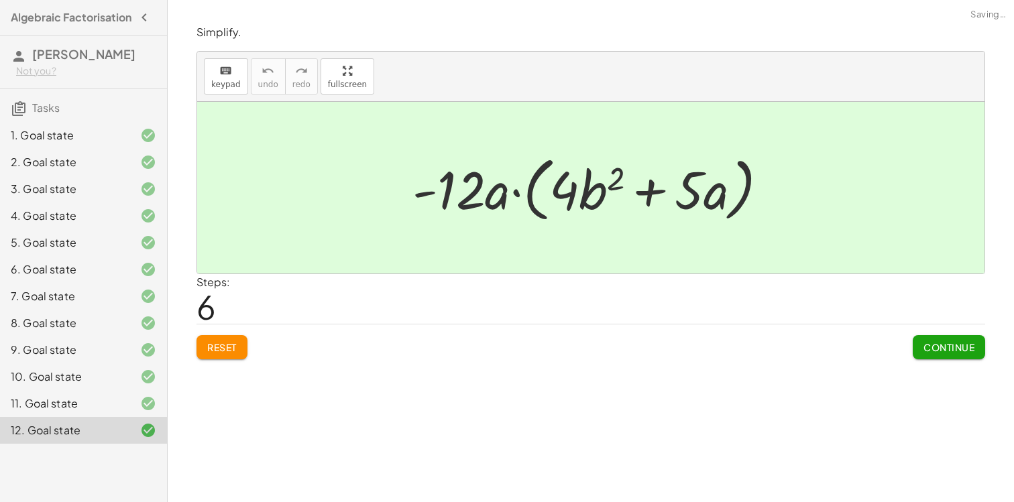
click at [67, 417] on div "10. Goal state" at bounding box center [83, 430] width 167 height 27
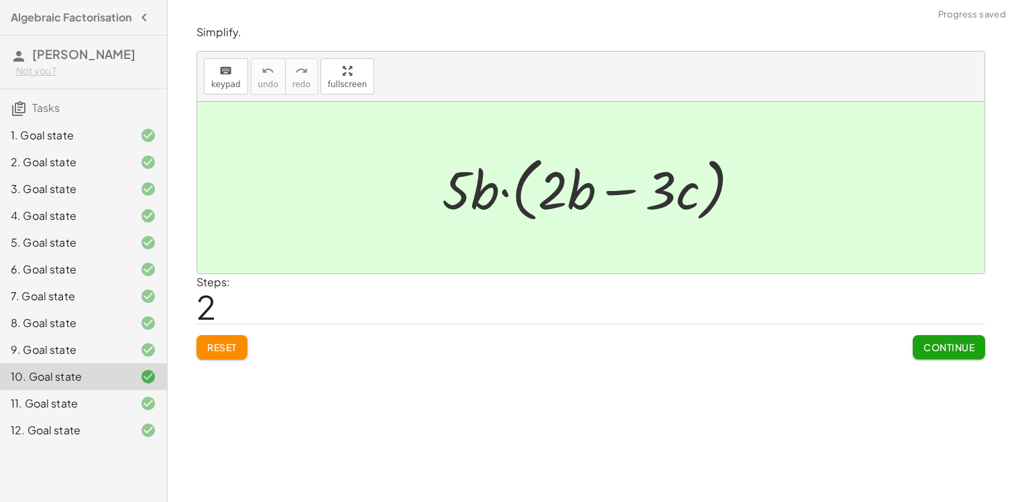
click at [144, 390] on div "10. Goal state" at bounding box center [83, 377] width 167 height 27
click at [144, 412] on icon at bounding box center [148, 404] width 16 height 16
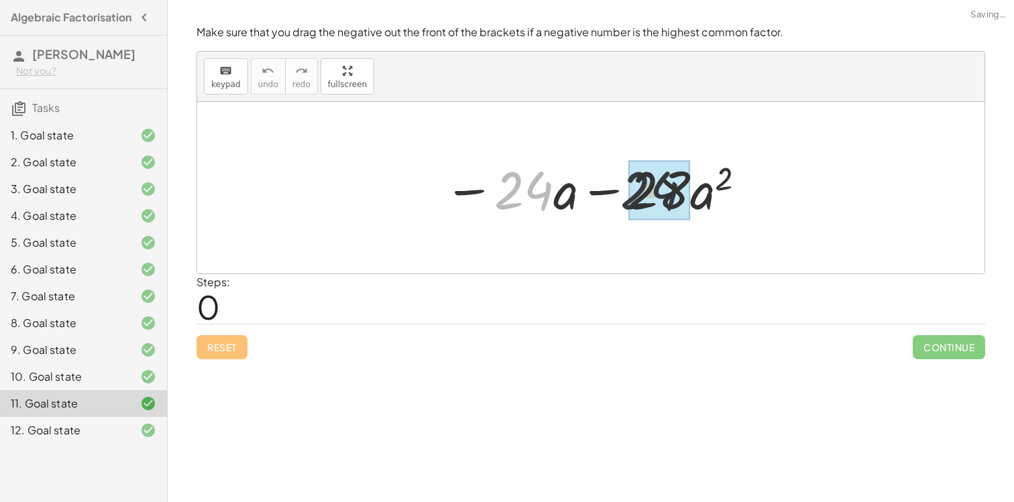
drag, startPoint x: 519, startPoint y: 191, endPoint x: 656, endPoint y: 190, distance: 136.8
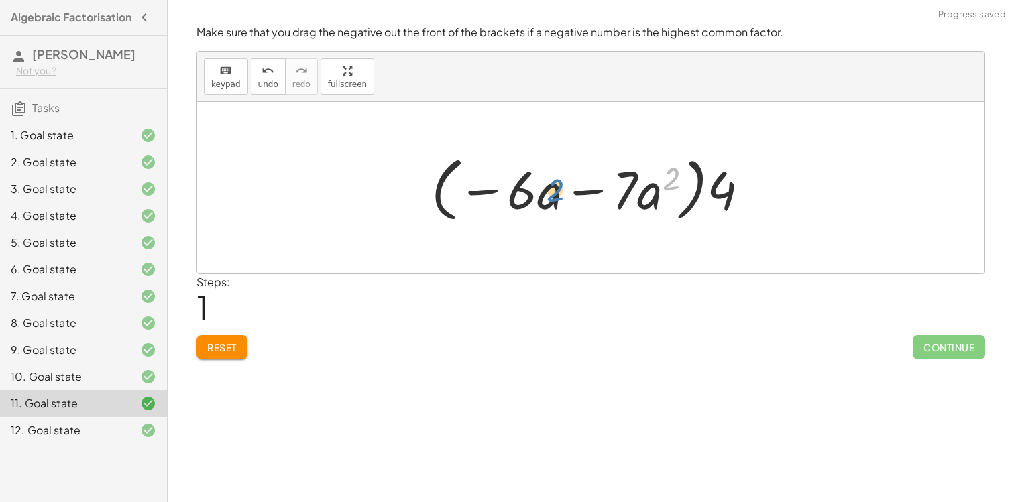
drag, startPoint x: 666, startPoint y: 195, endPoint x: 550, endPoint y: 207, distance: 116.7
click at [550, 207] on div at bounding box center [596, 188] width 342 height 77
drag, startPoint x: 656, startPoint y: 201, endPoint x: 543, endPoint y: 201, distance: 112.7
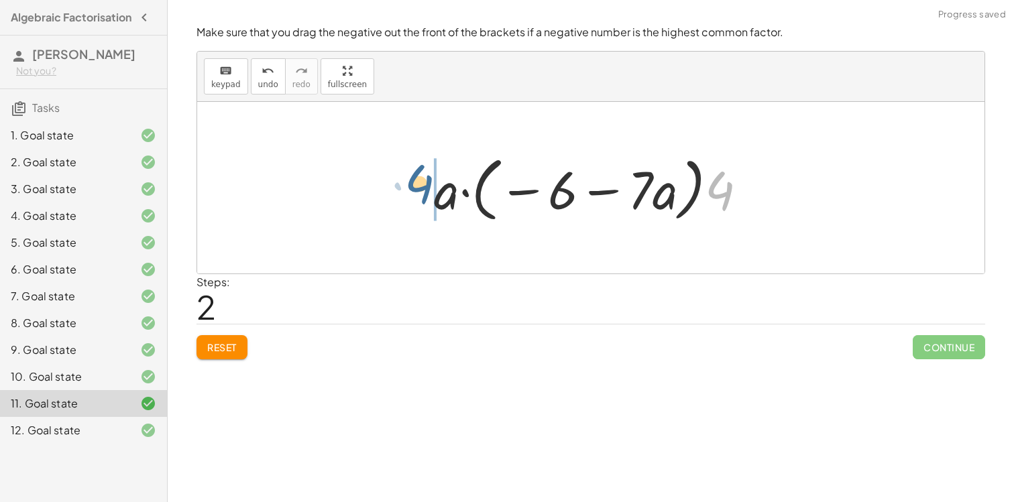
drag, startPoint x: 730, startPoint y: 197, endPoint x: 426, endPoint y: 190, distance: 304.6
click at [426, 190] on div "− · 24 · a − · 28 · a 2 − · 4 · 6 · a − · 4 · 7 · a 2 · ( − · 6 · a − · 7 · a 2…" at bounding box center [591, 188] width 354 height 84
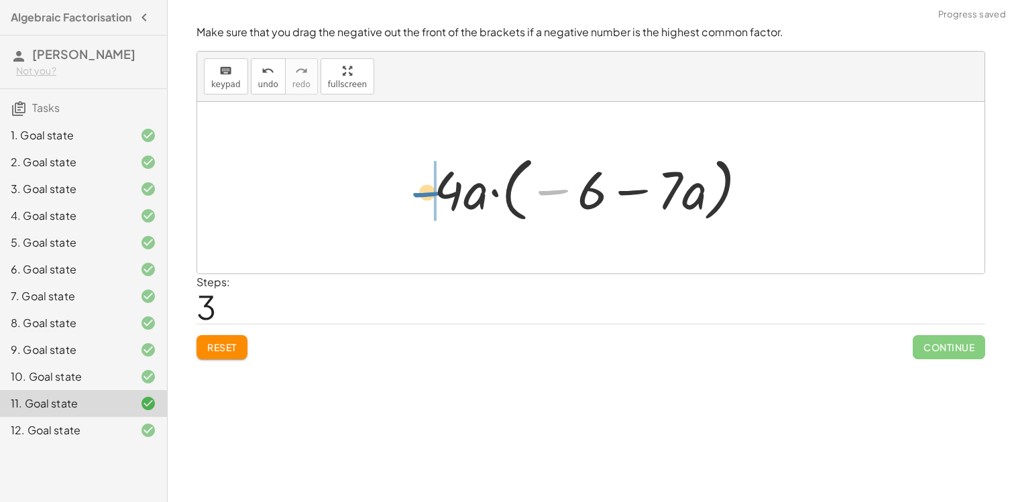
drag, startPoint x: 551, startPoint y: 193, endPoint x: 425, endPoint y: 195, distance: 126.1
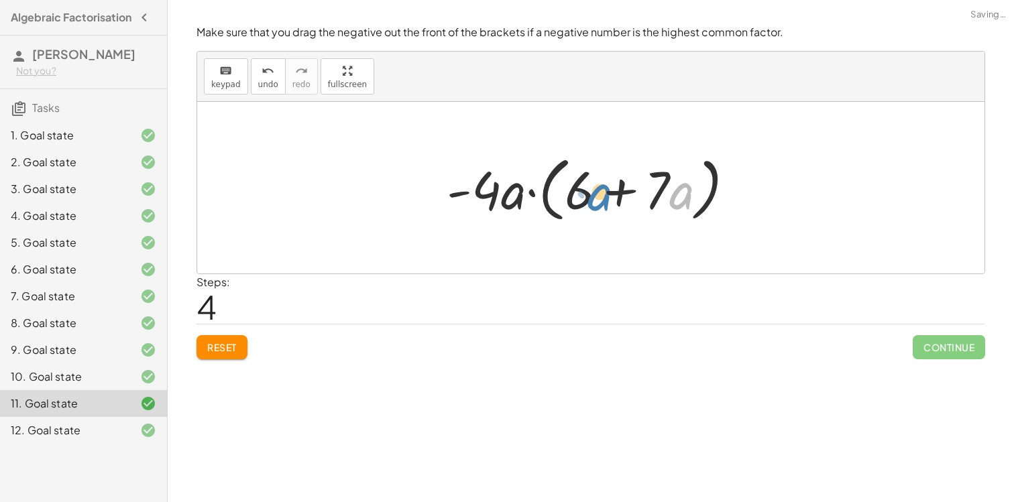
drag, startPoint x: 685, startPoint y: 193, endPoint x: 575, endPoint y: 194, distance: 110.0
click at [575, 194] on div at bounding box center [596, 188] width 312 height 77
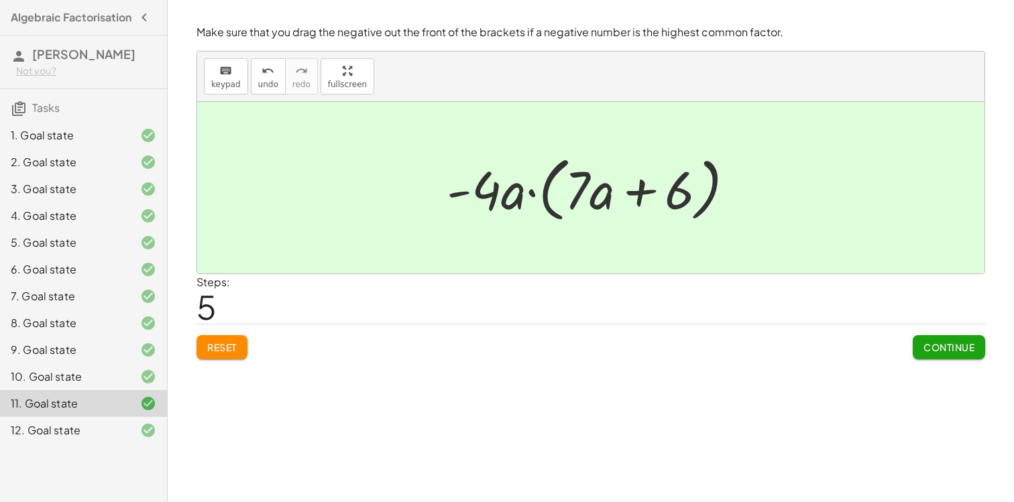
click at [925, 337] on button "Continue" at bounding box center [949, 347] width 72 height 24
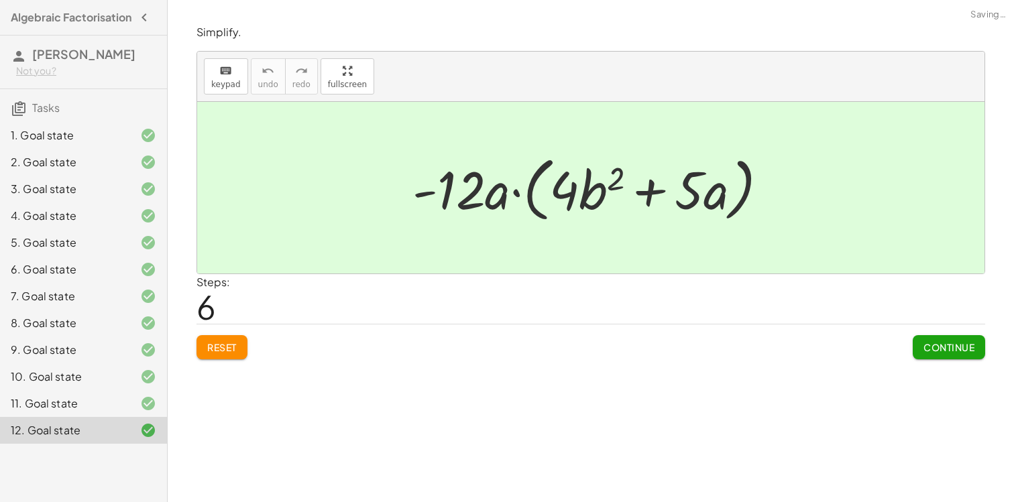
click at [929, 360] on div "Simplify. keyboard keypad undo undo redo redo fullscreen − · 48 · a · b 2 − · 6…" at bounding box center [590, 192] width 805 height 351
click at [933, 346] on span "Continue" at bounding box center [949, 347] width 51 height 12
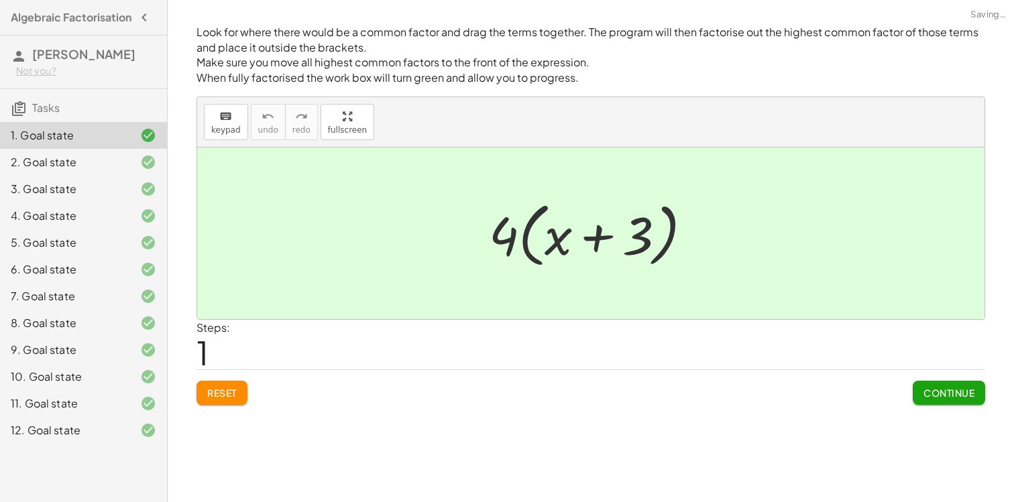
click at [923, 384] on button "Continue" at bounding box center [949, 393] width 72 height 24
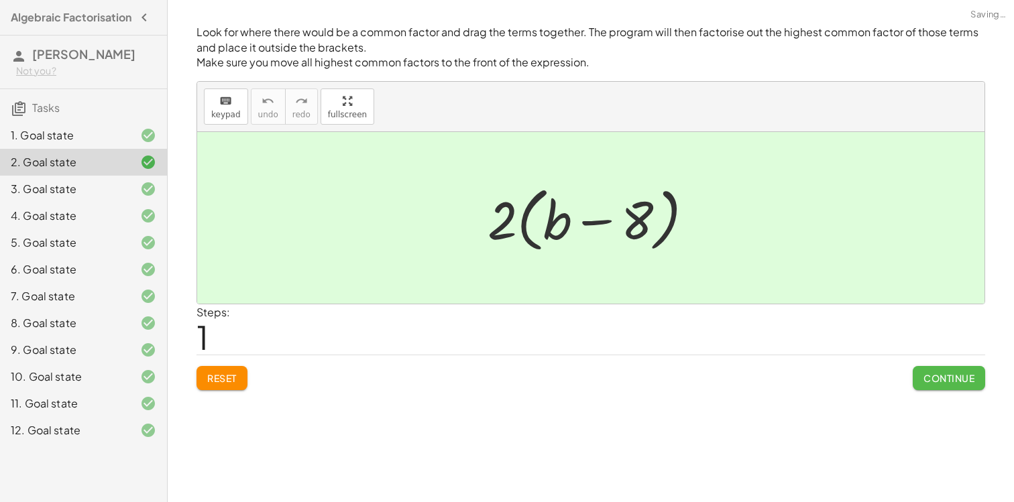
click at [924, 384] on span "Continue" at bounding box center [949, 378] width 51 height 12
click at [923, 384] on div "Look for where there would be a common factor and drag the terms together. The …" at bounding box center [591, 251] width 846 height 502
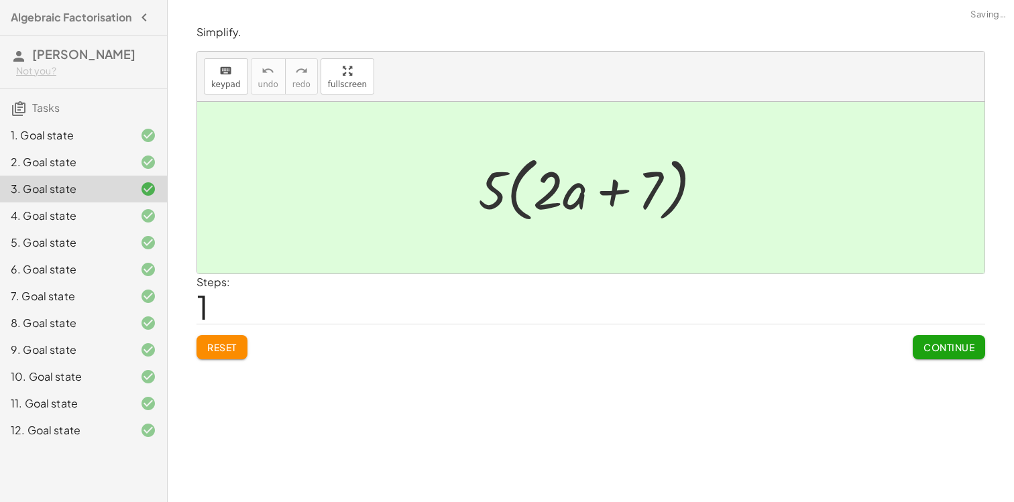
click at [0, 0] on div "Simplify. keyboard keypad undo undo redo redo fullscreen + · 10 · a + 35 + · 5 …" at bounding box center [0, 0] width 0 height 0
click at [927, 348] on span "Continue" at bounding box center [949, 347] width 51 height 12
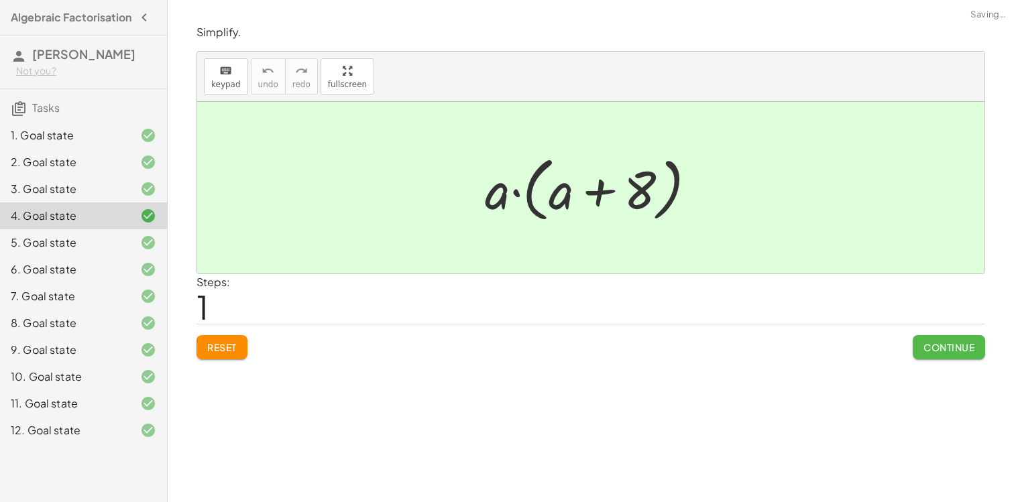
click at [927, 347] on span "Continue" at bounding box center [949, 347] width 51 height 12
click at [0, 0] on span "Continue" at bounding box center [0, 0] width 0 height 0
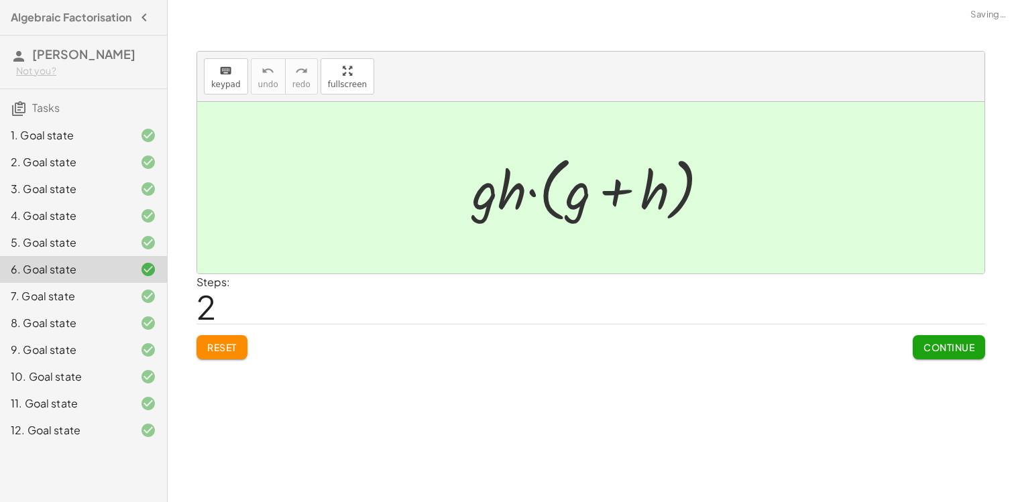
click at [927, 347] on span "Continue" at bounding box center [949, 347] width 51 height 12
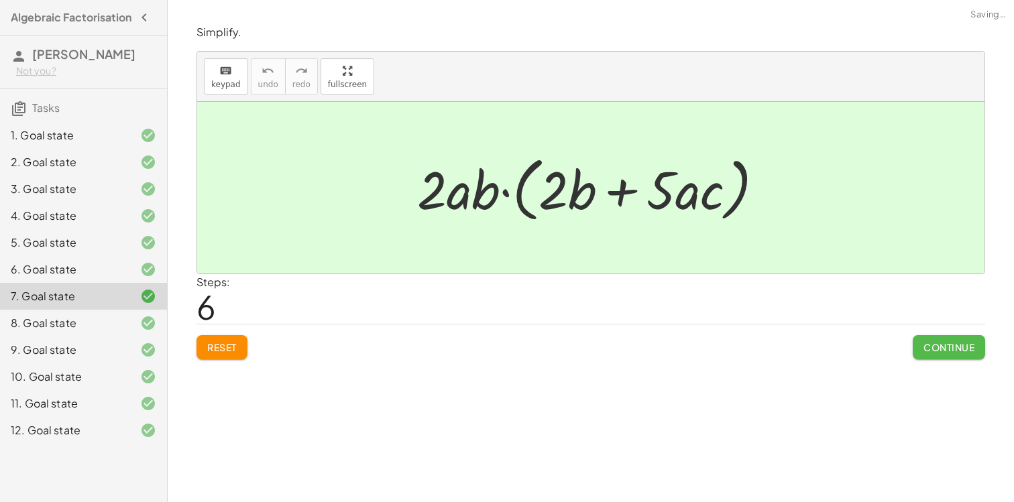
click at [927, 347] on span "Continue" at bounding box center [949, 347] width 51 height 12
click at [0, 0] on span "Continue" at bounding box center [0, 0] width 0 height 0
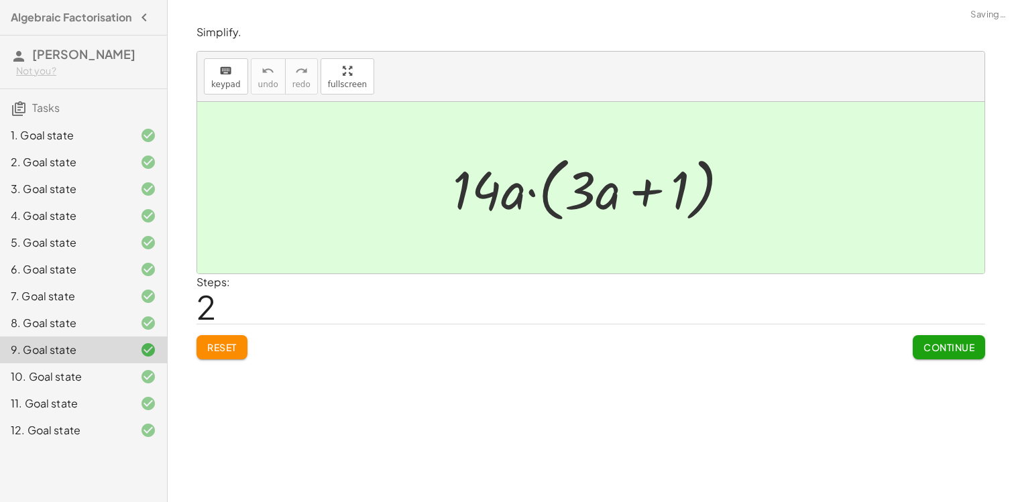
click at [927, 347] on span "Continue" at bounding box center [949, 347] width 51 height 12
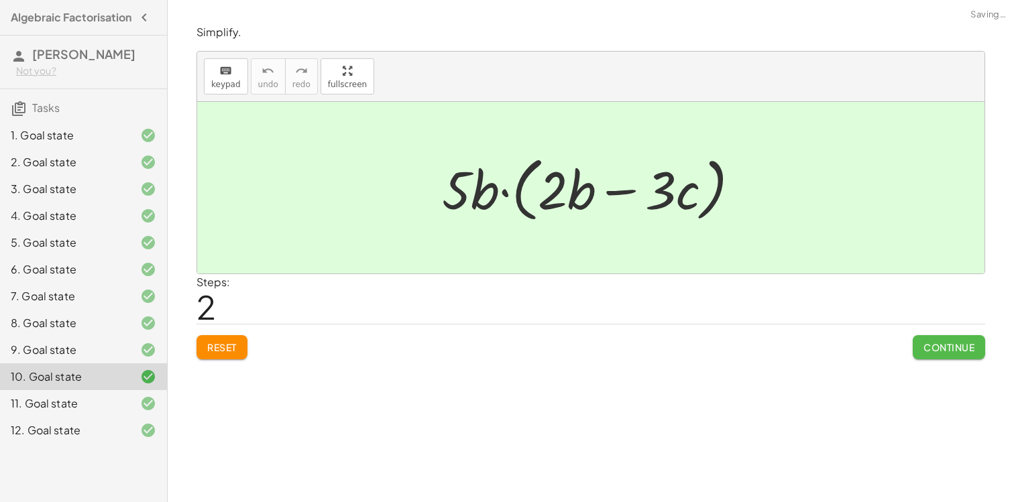
click at [927, 347] on span "Continue" at bounding box center [949, 347] width 51 height 12
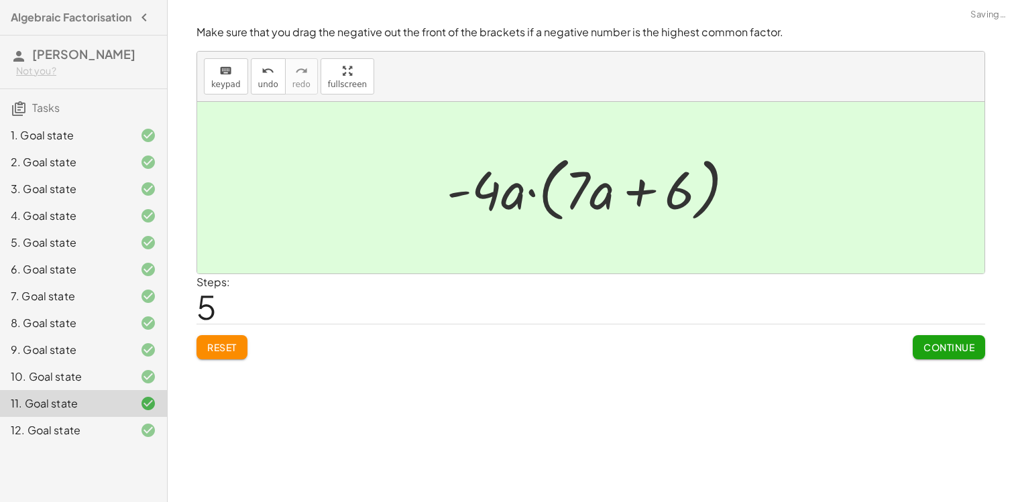
click at [927, 347] on span "Continue" at bounding box center [949, 347] width 51 height 12
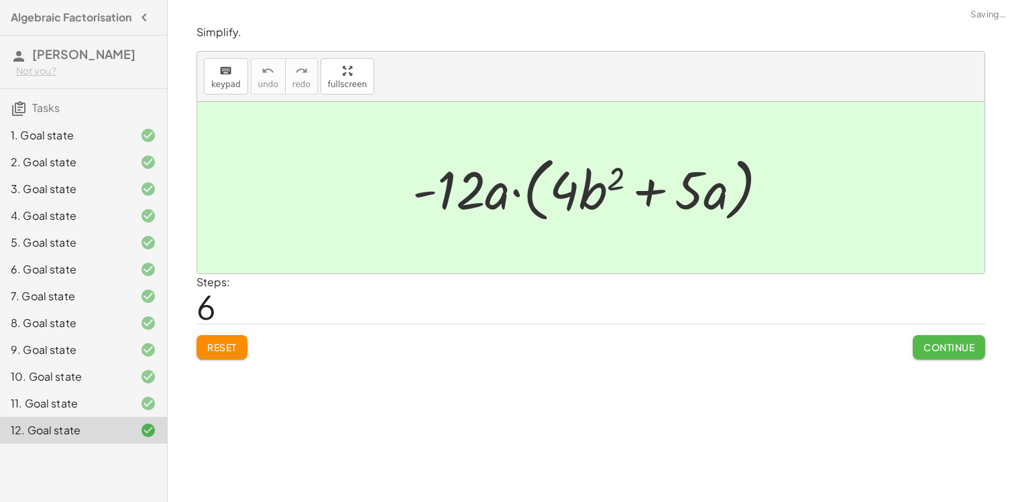
click at [927, 347] on span "Continue" at bounding box center [949, 347] width 51 height 12
click at [0, 0] on div "Steps: 1" at bounding box center [0, 0] width 0 height 0
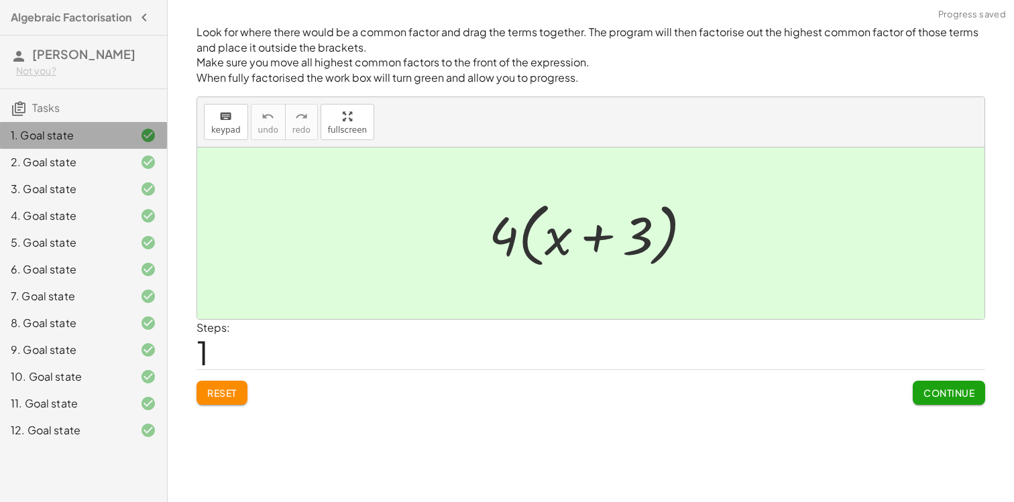
click at [99, 149] on div "1. Goal state" at bounding box center [83, 135] width 167 height 27
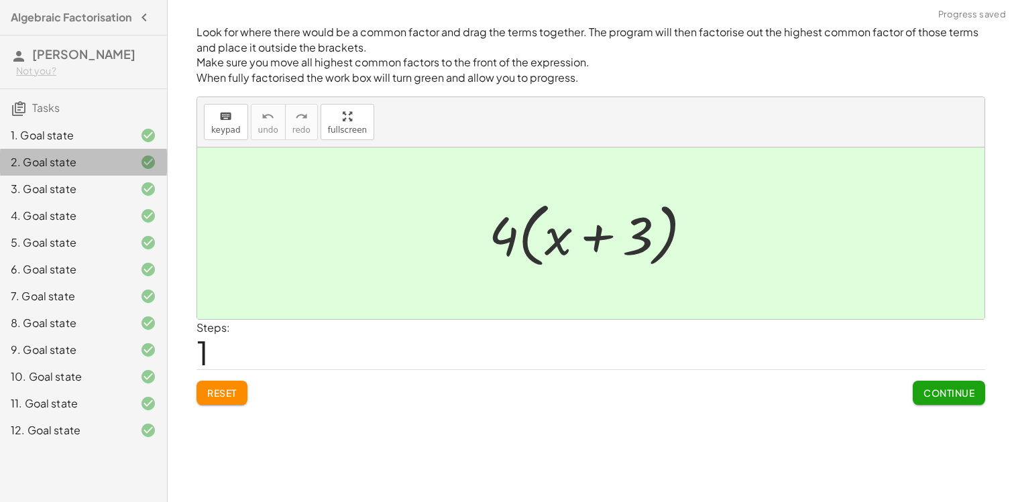
click at [98, 164] on div "2. Goal state" at bounding box center [65, 162] width 108 height 16
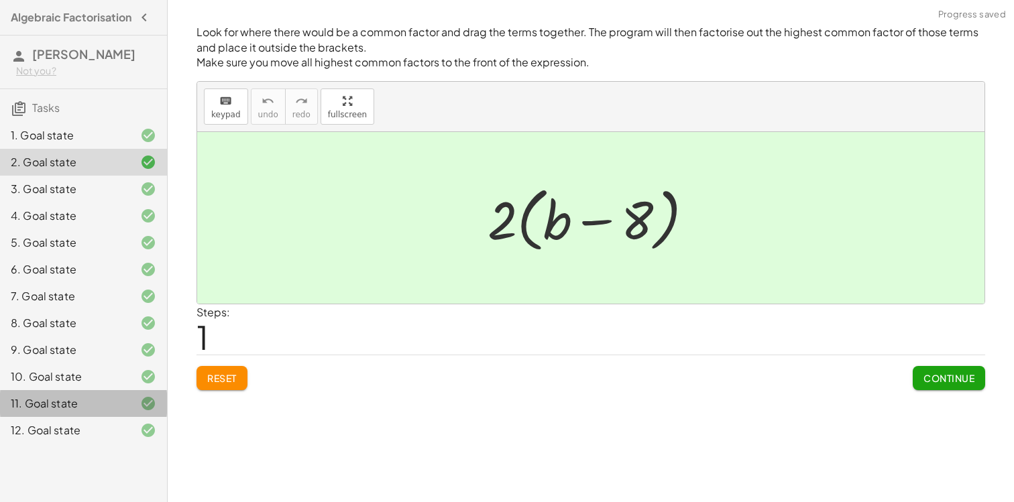
click at [111, 417] on div "11. Goal state" at bounding box center [83, 403] width 167 height 27
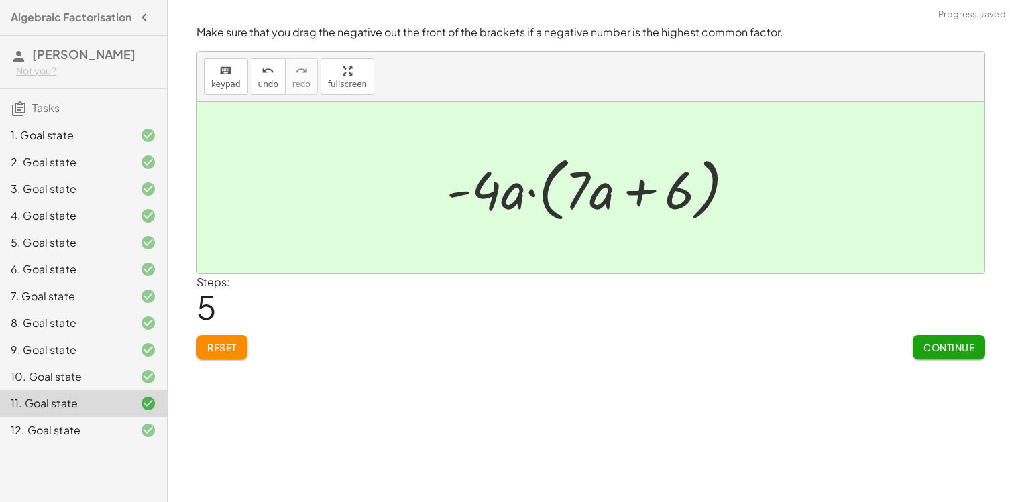
click at [104, 435] on div "12. Goal state" at bounding box center [65, 431] width 108 height 16
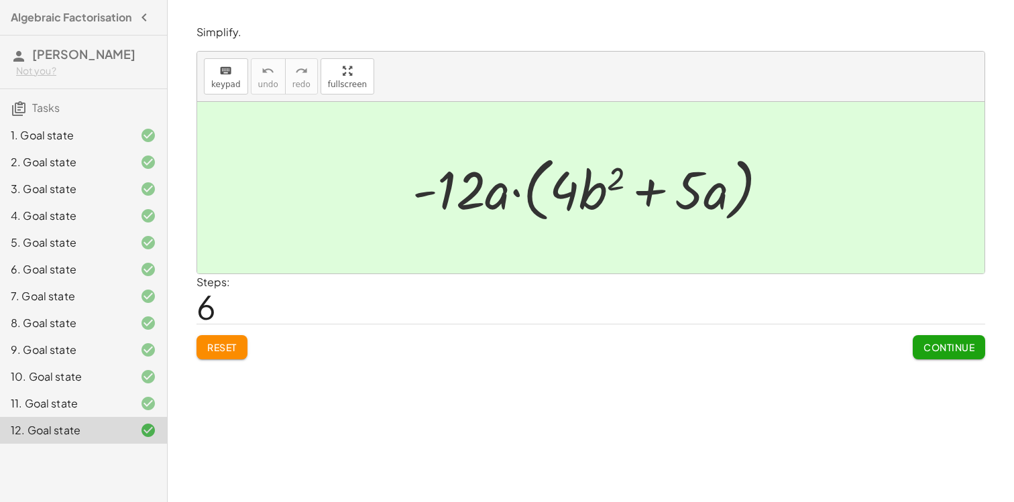
click at [747, 25] on p "Simplify." at bounding box center [591, 32] width 789 height 15
